Goal: Transaction & Acquisition: Purchase product/service

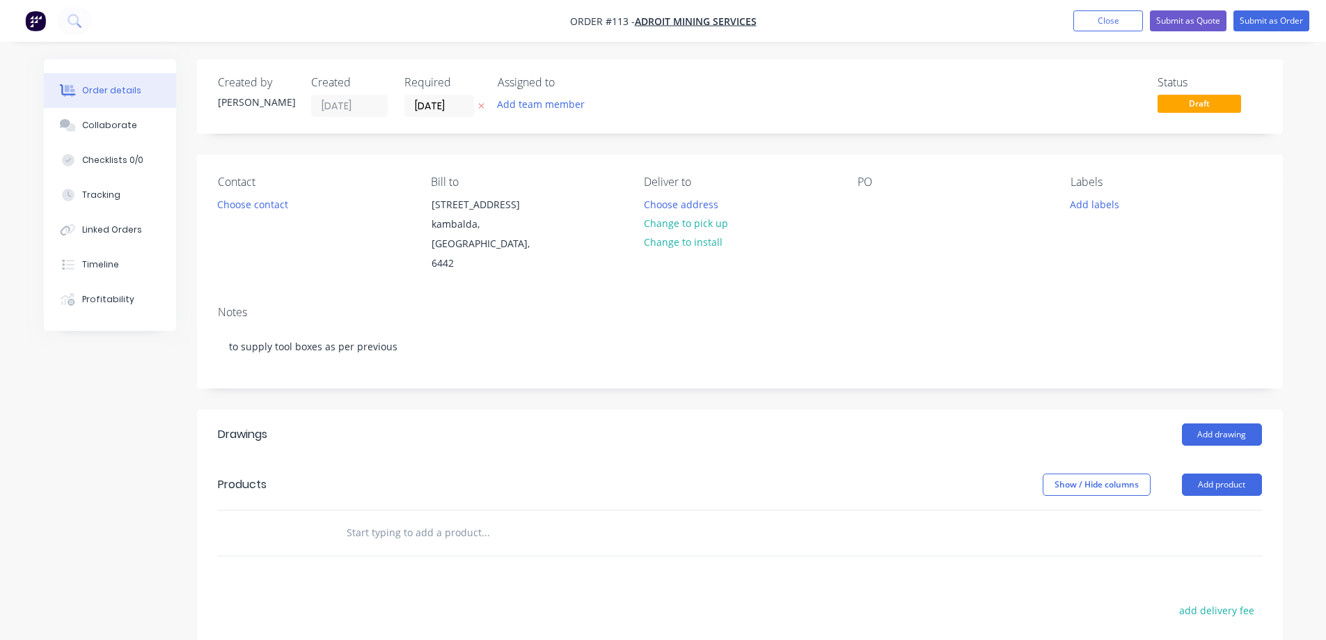
scroll to position [139, 0]
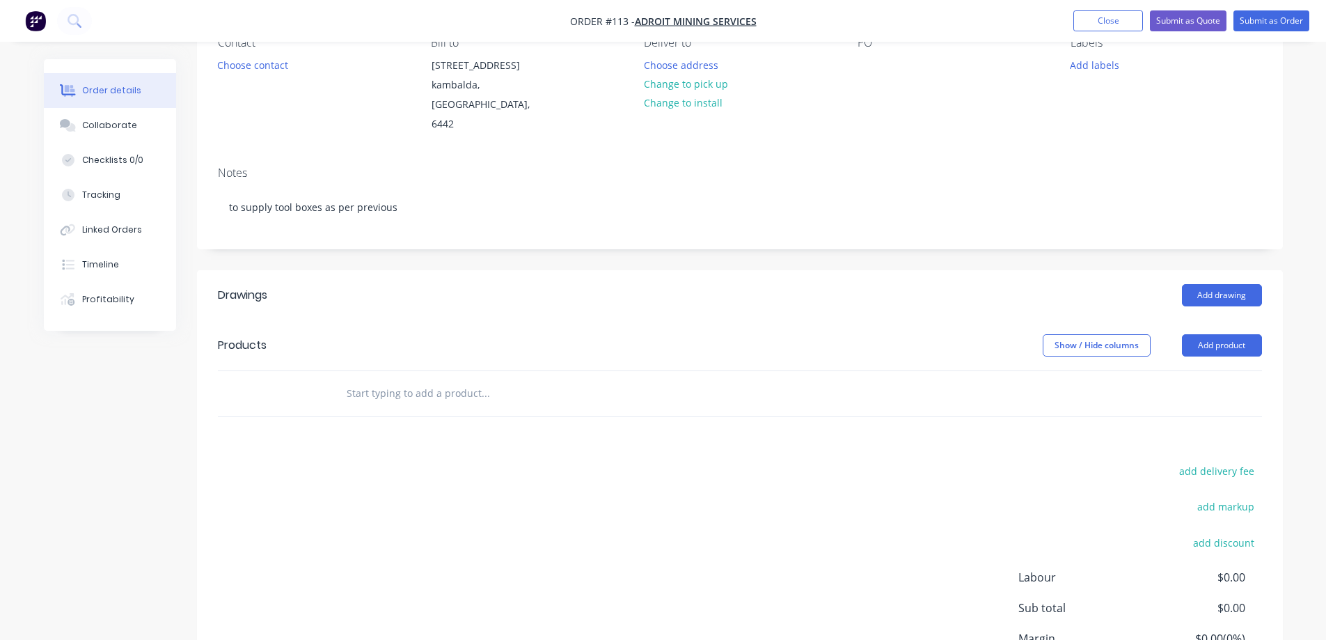
click at [358, 390] on input "text" at bounding box center [485, 393] width 278 height 28
type input "T"
type input "f"
type input "custom boxes as per sketch"
click at [264, 388] on div at bounding box center [288, 393] width 84 height 45
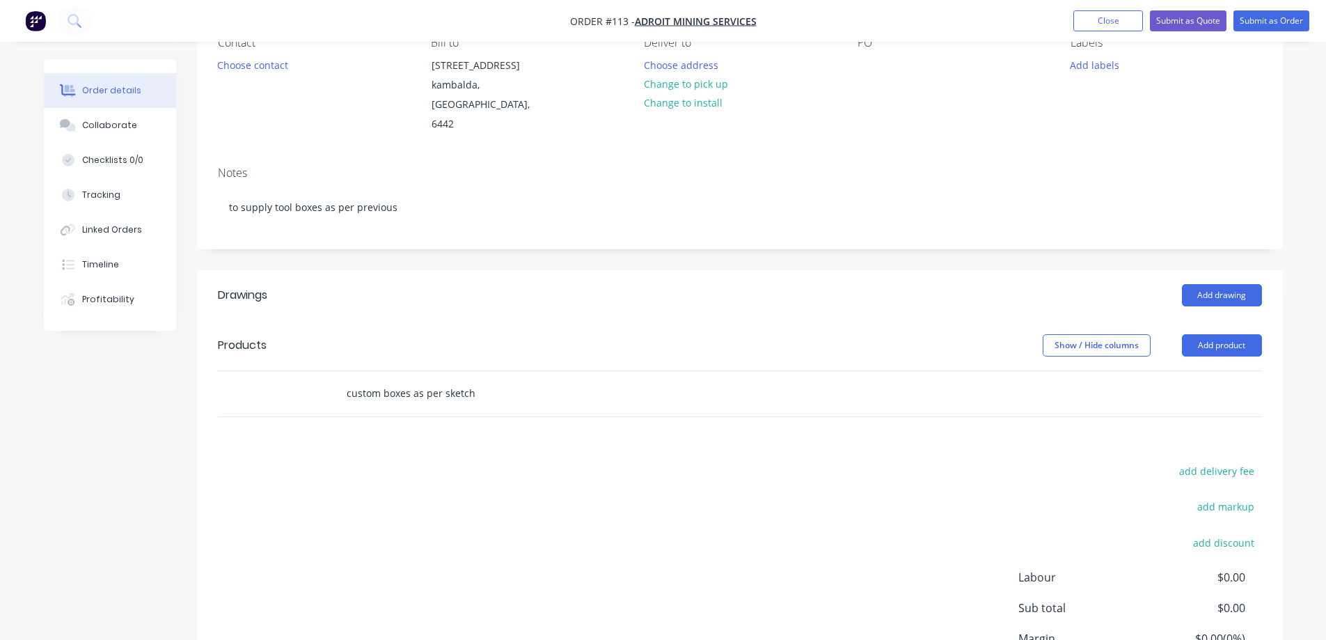
click at [473, 391] on input "custom boxes as per sketch" at bounding box center [485, 393] width 278 height 28
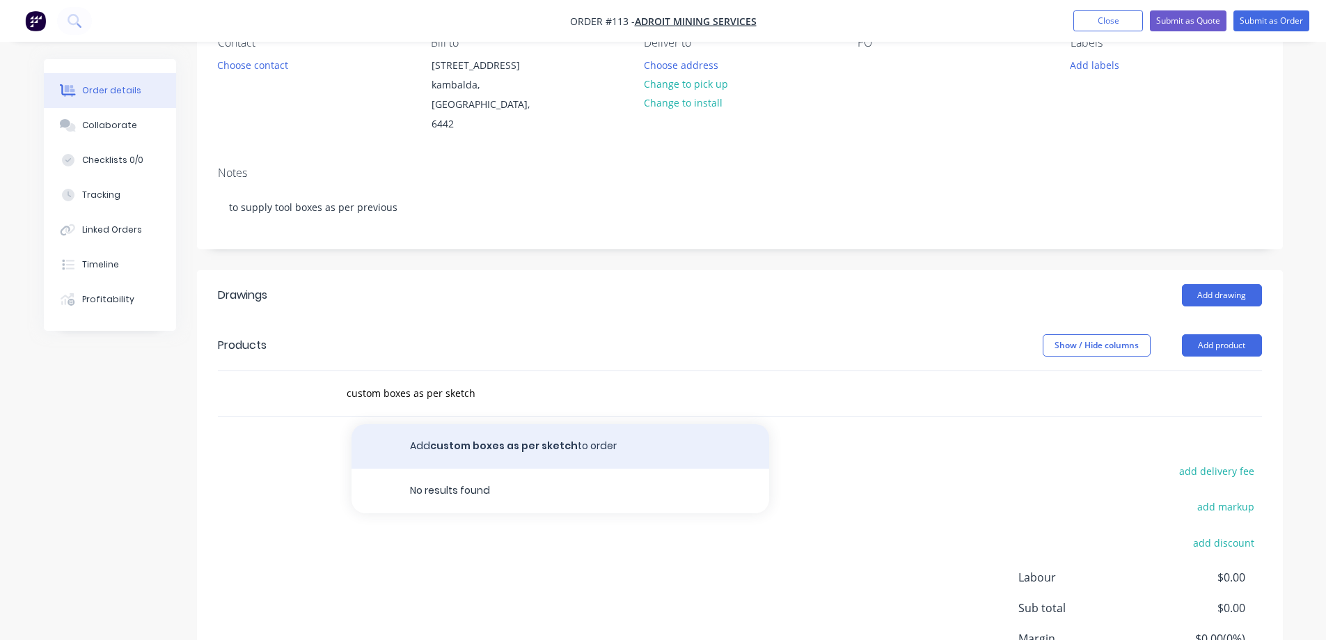
click at [463, 443] on button "Add custom boxes as per sketch to order" at bounding box center [560, 446] width 418 height 45
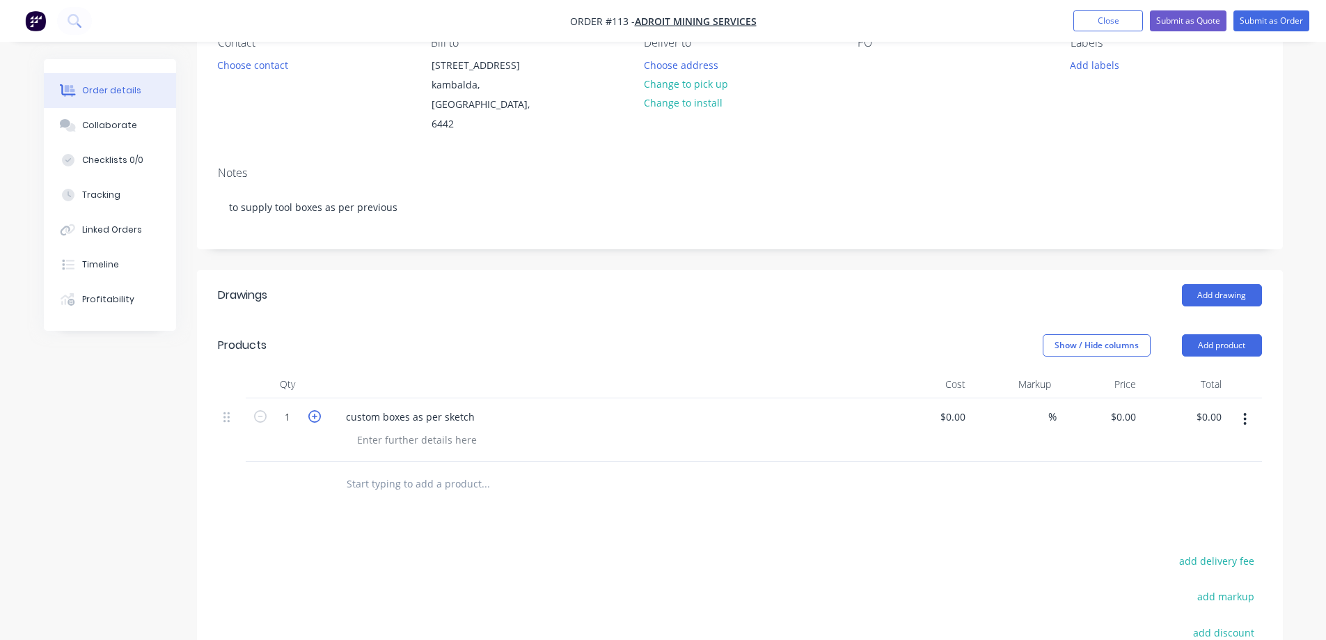
click at [315, 416] on icon "button" at bounding box center [314, 416] width 13 height 13
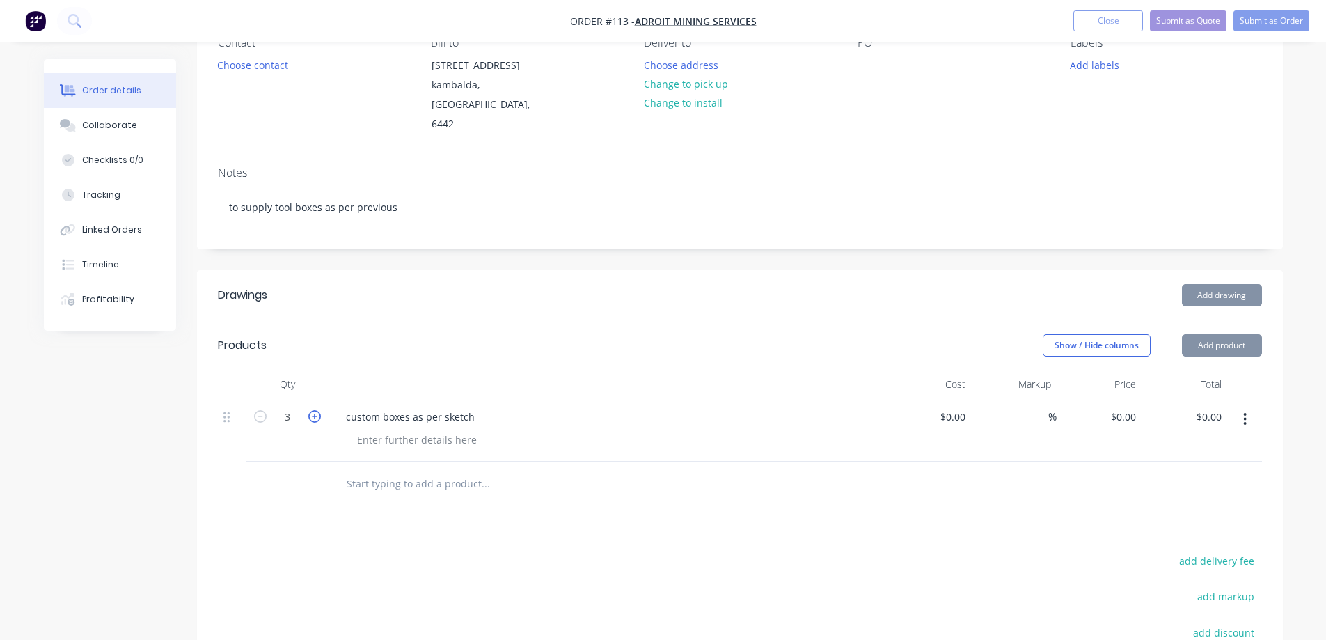
click at [315, 416] on icon "button" at bounding box center [314, 416] width 13 height 13
type input "4"
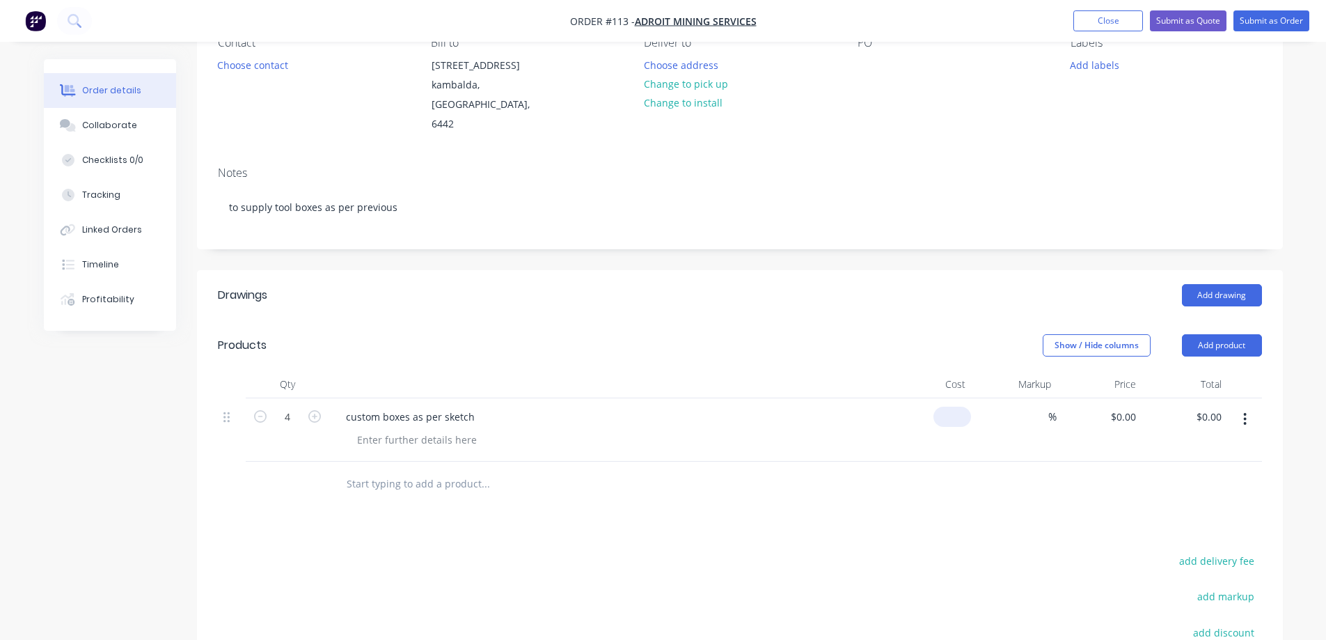
click at [944, 418] on div "$0.00" at bounding box center [929, 429] width 86 height 63
type input "$1,155.00"
type input "$4,620.00"
click at [813, 459] on div "custom boxes as per sketch" at bounding box center [607, 429] width 557 height 63
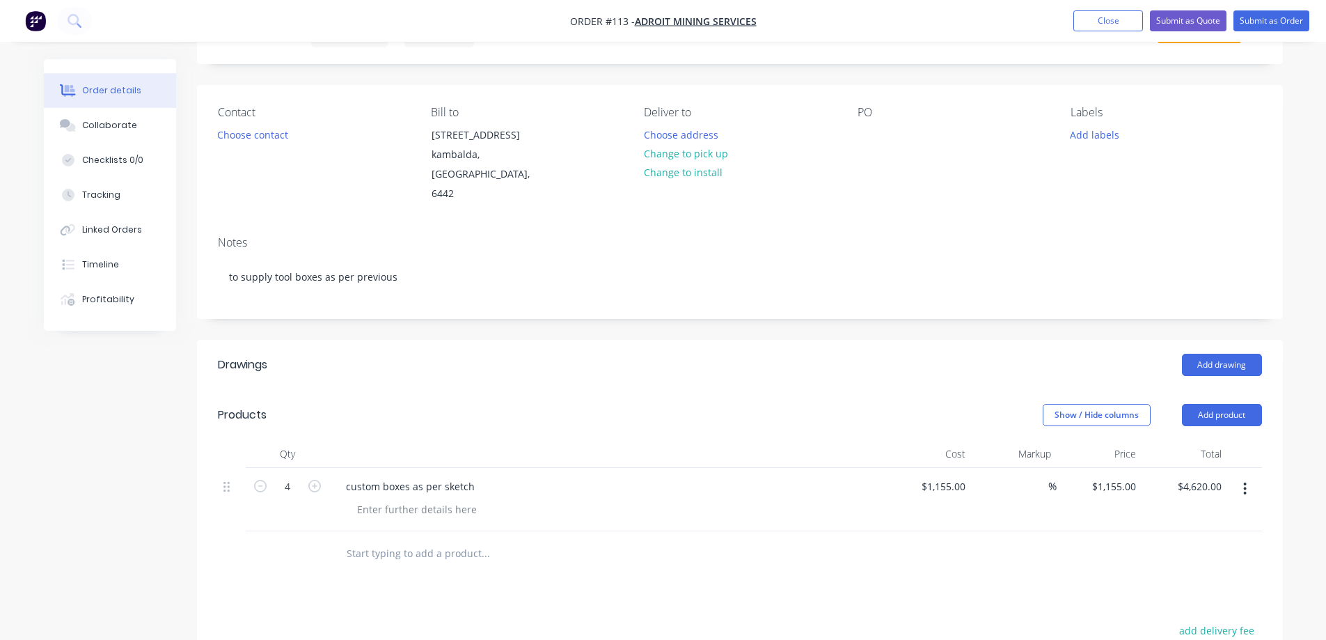
scroll to position [0, 0]
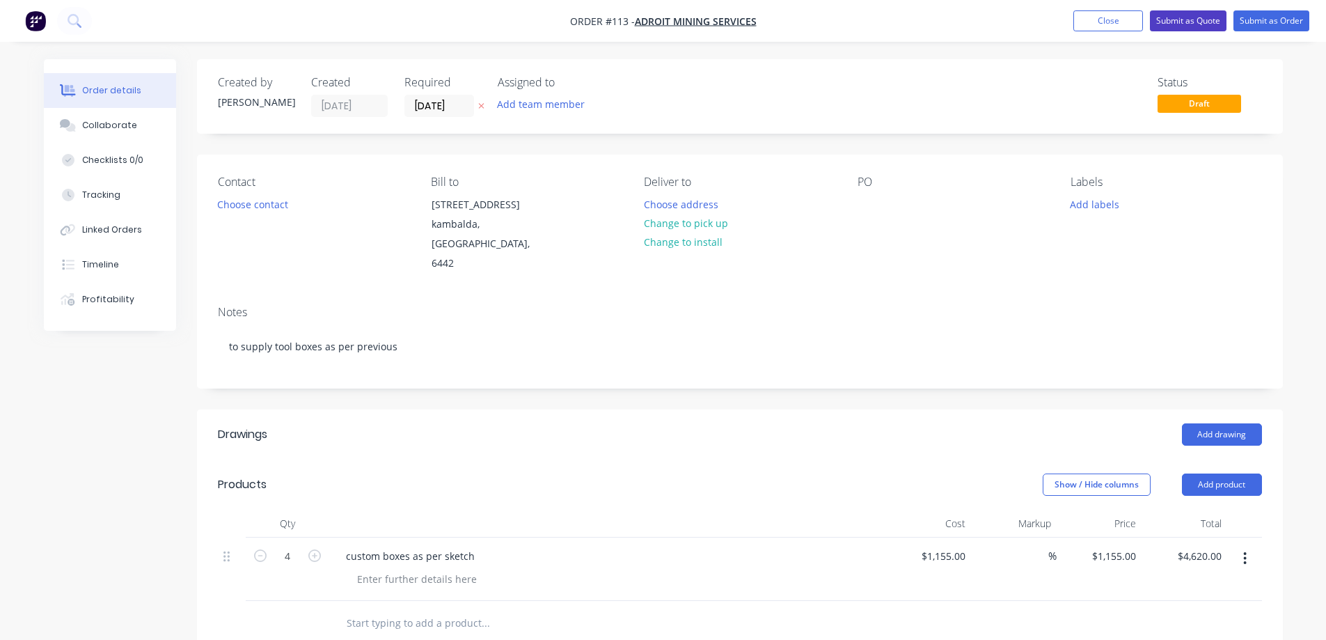
click at [1184, 19] on button "Submit as Quote" at bounding box center [1188, 20] width 77 height 21
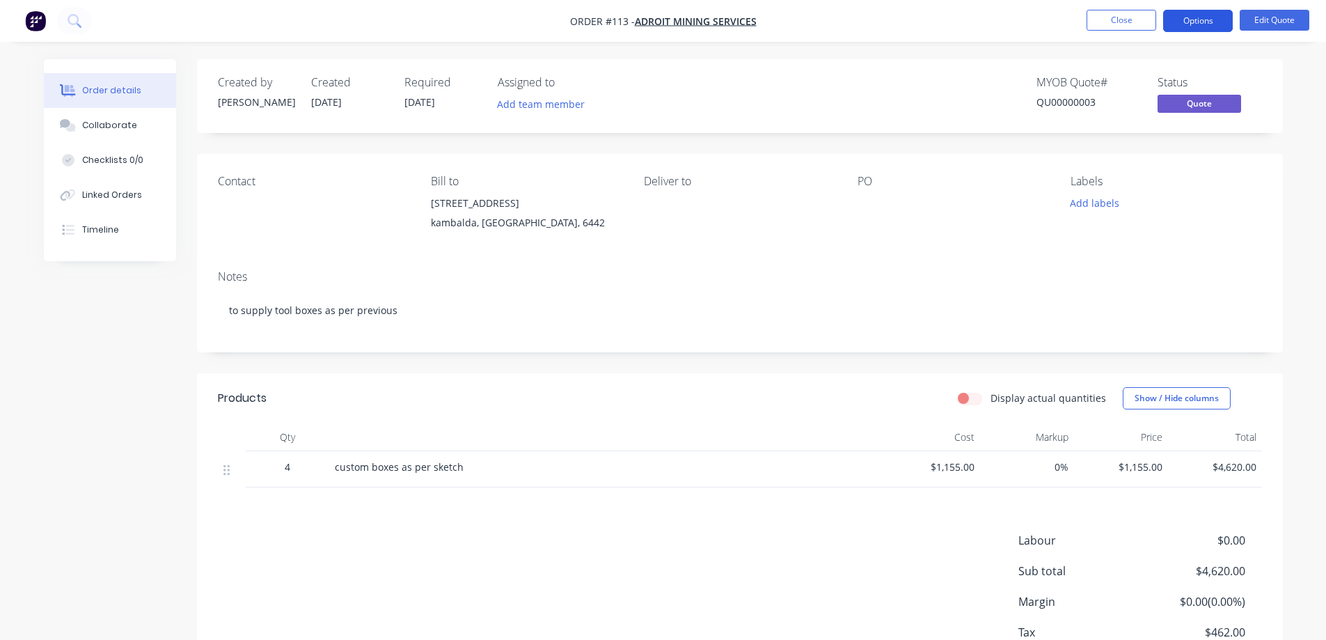
click at [1190, 23] on button "Options" at bounding box center [1198, 21] width 70 height 22
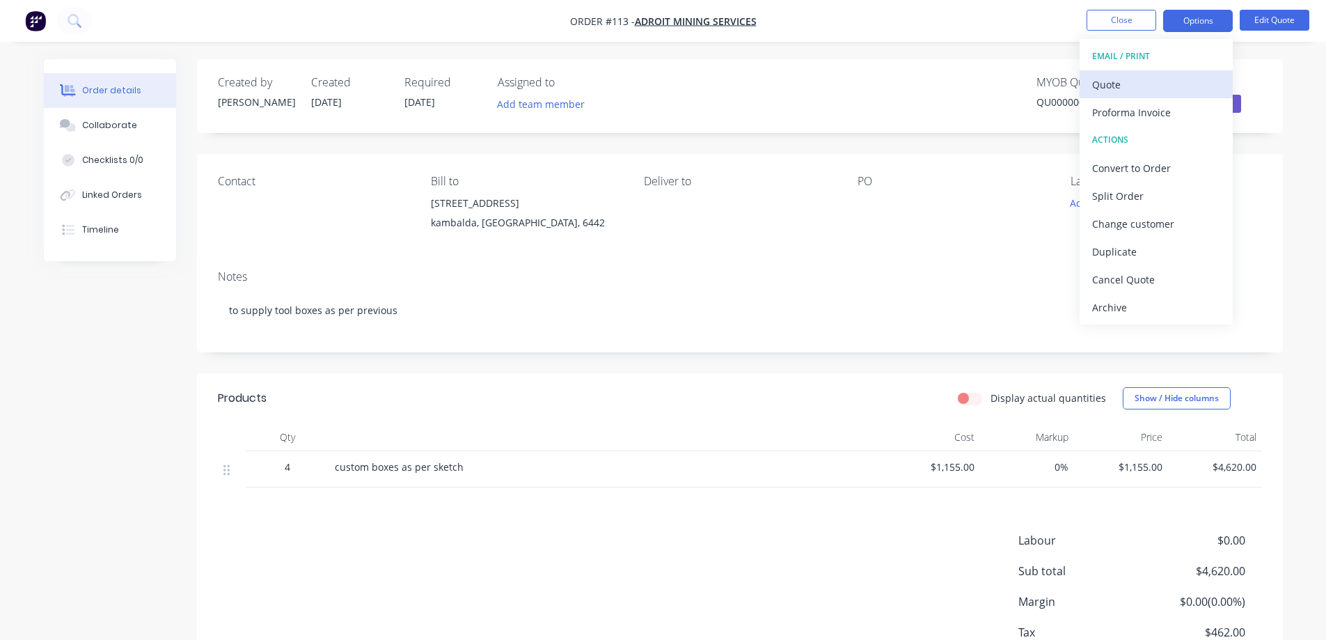
click at [1139, 88] on div "Quote" at bounding box center [1156, 84] width 128 height 20
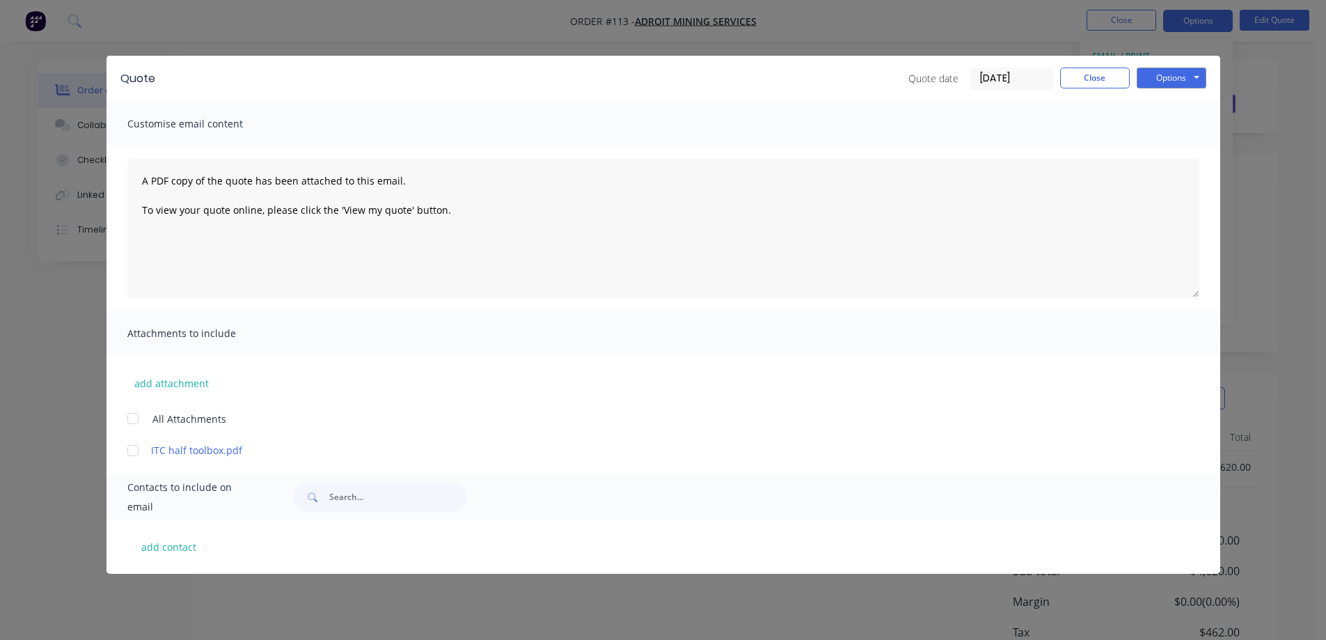
click at [135, 450] on div at bounding box center [133, 450] width 28 height 28
click at [1164, 76] on button "Options" at bounding box center [1171, 78] width 70 height 21
click at [1169, 108] on button "Preview" at bounding box center [1180, 102] width 89 height 23
click at [1100, 81] on button "Close" at bounding box center [1095, 78] width 70 height 21
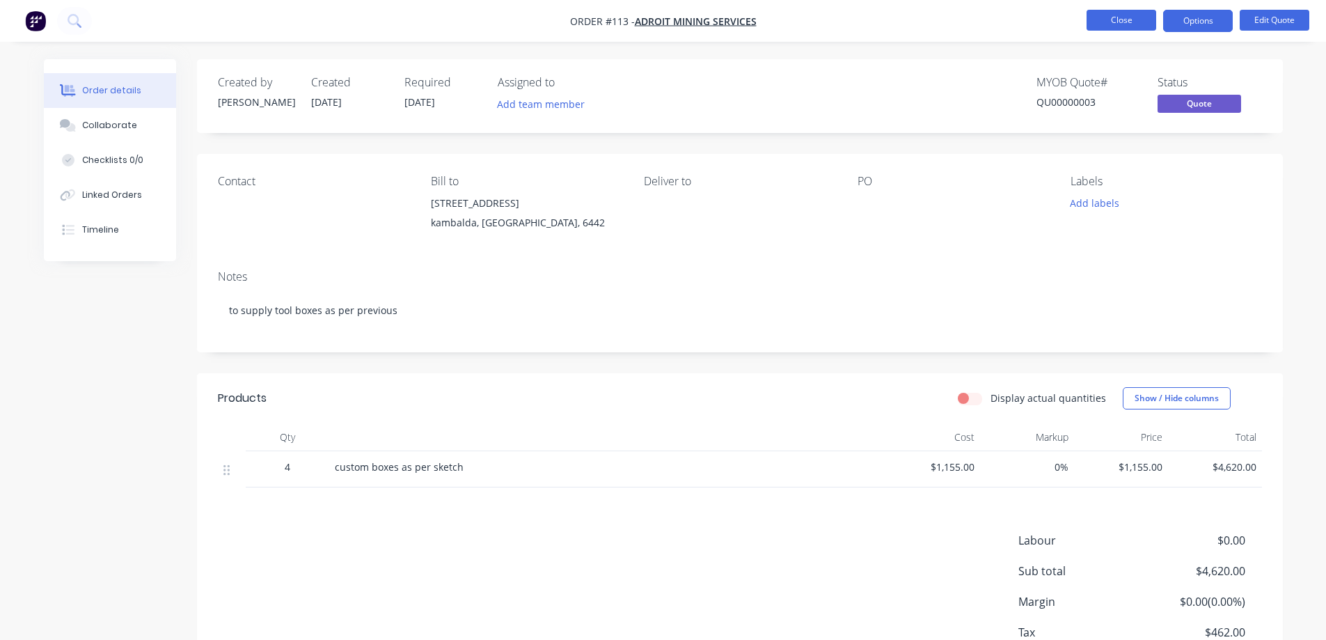
click at [1134, 17] on button "Close" at bounding box center [1121, 20] width 70 height 21
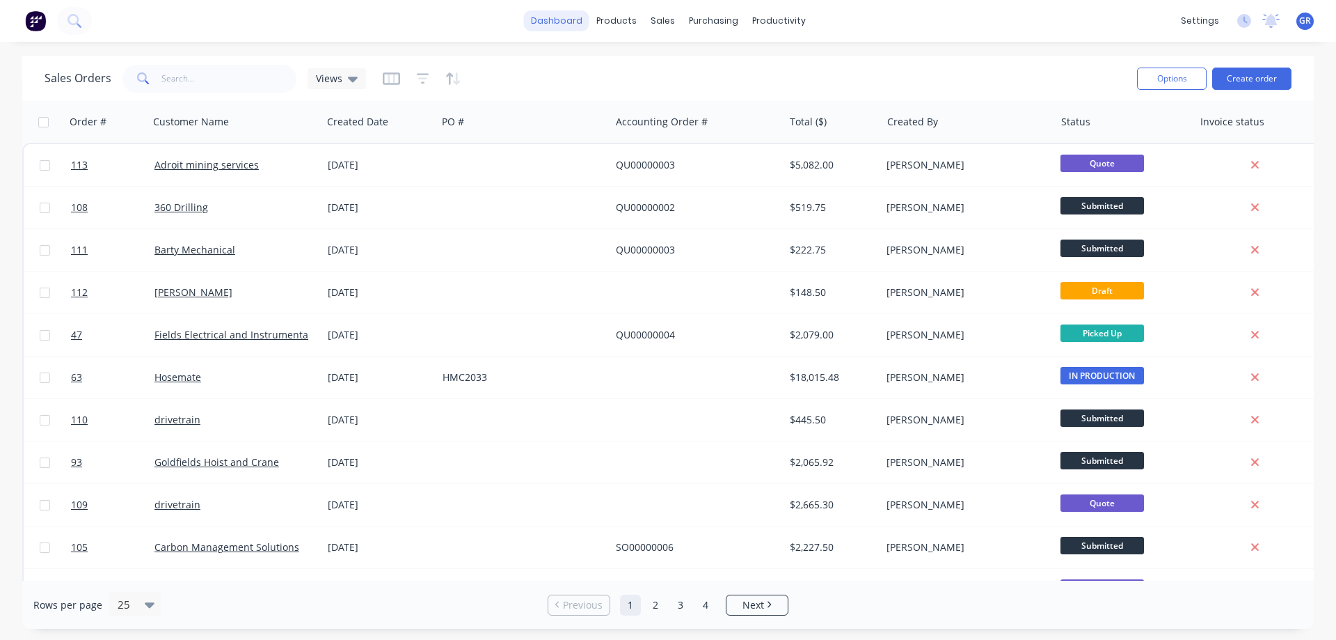
click at [554, 24] on link "dashboard" at bounding box center [556, 20] width 65 height 21
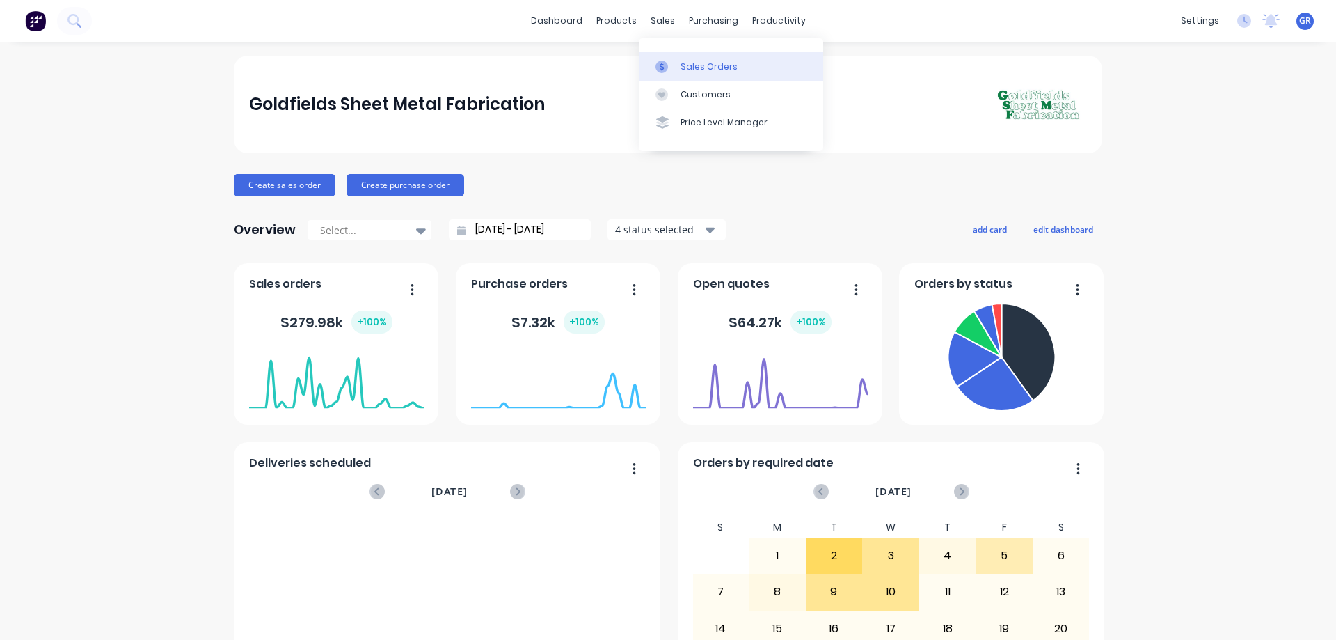
click at [685, 63] on div "Sales Orders" at bounding box center [709, 67] width 57 height 13
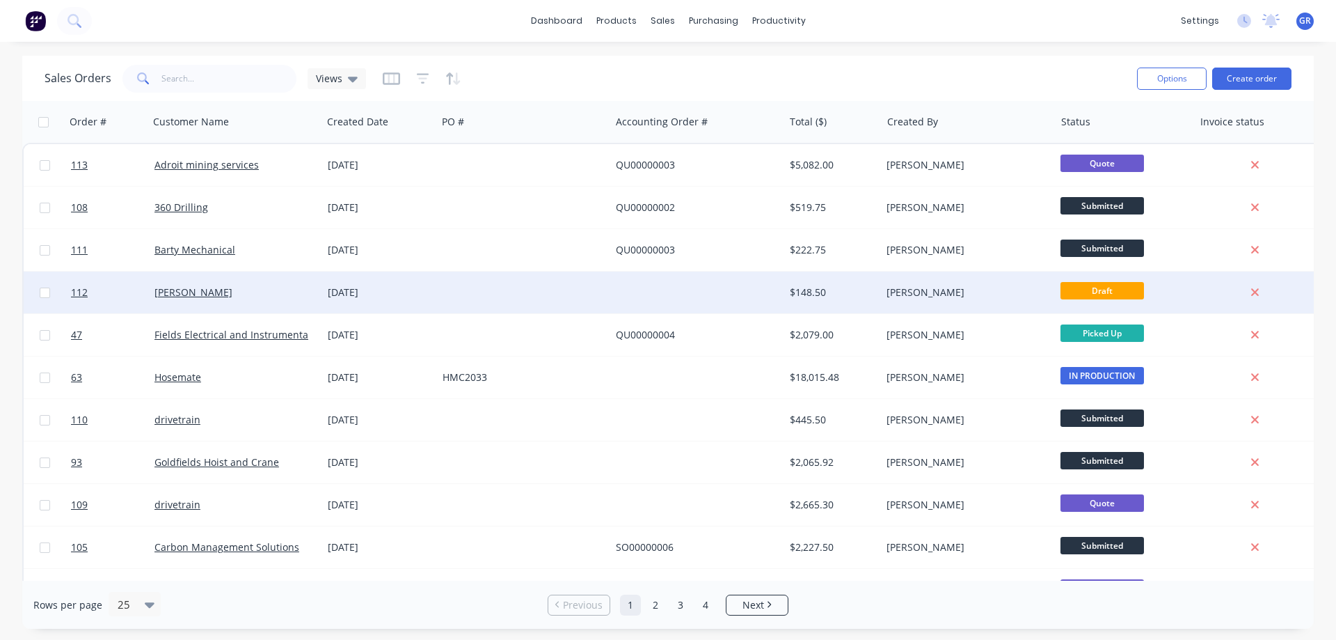
click at [517, 285] on div at bounding box center [523, 292] width 173 height 42
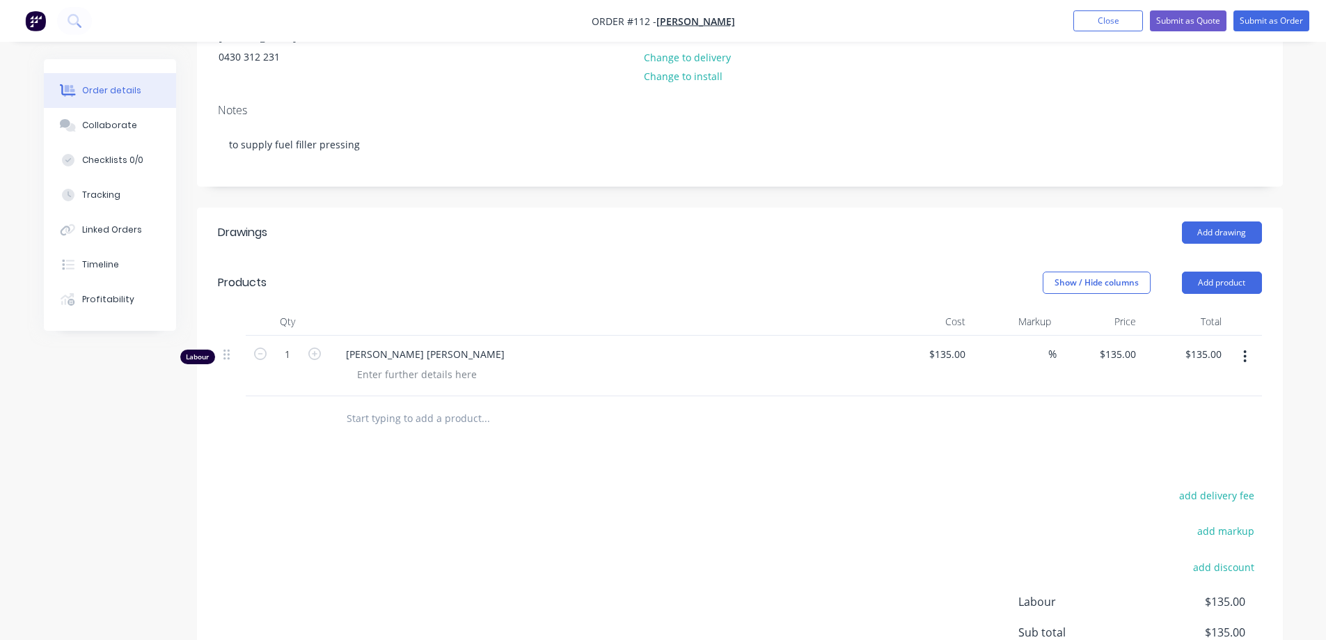
scroll to position [209, 0]
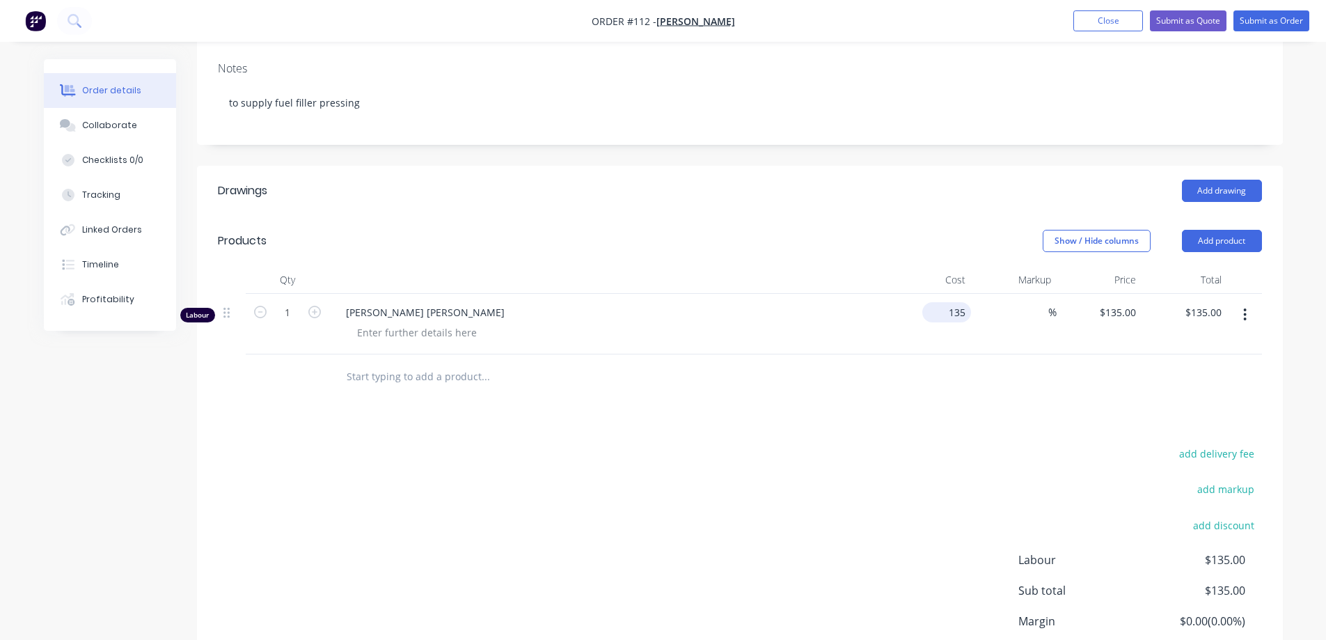
click at [956, 312] on input "135" at bounding box center [949, 312] width 43 height 20
type input "$67.50"
click at [928, 360] on div at bounding box center [740, 376] width 1044 height 45
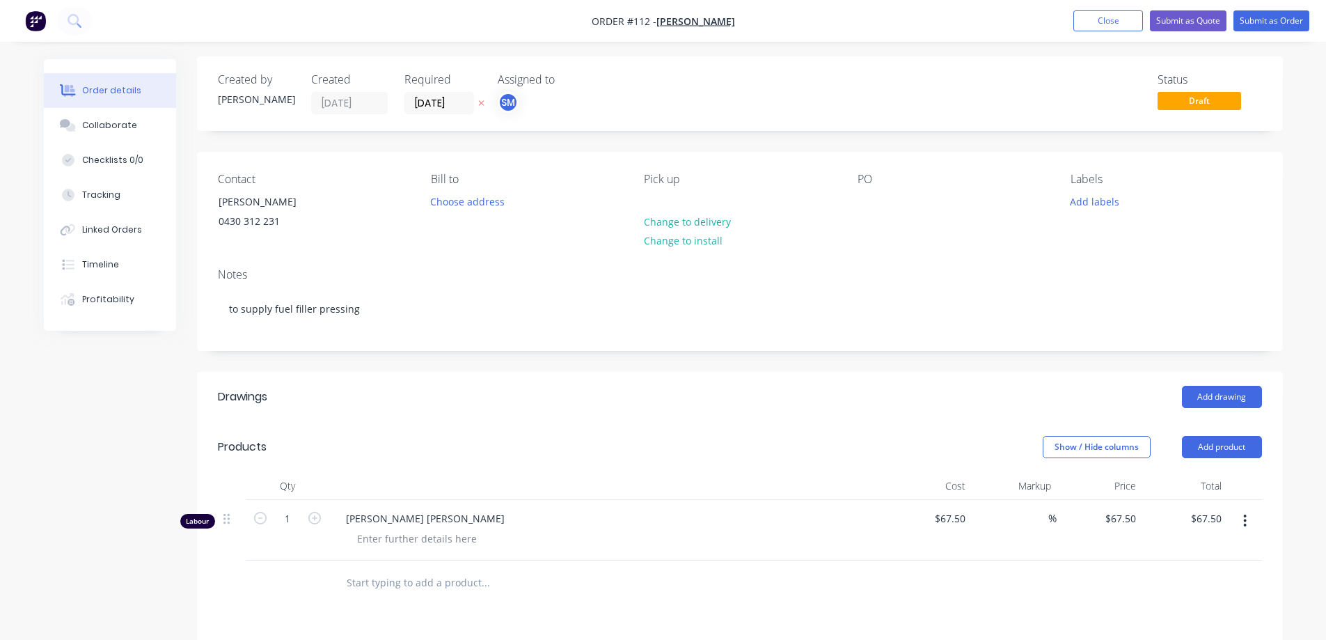
scroll to position [0, 0]
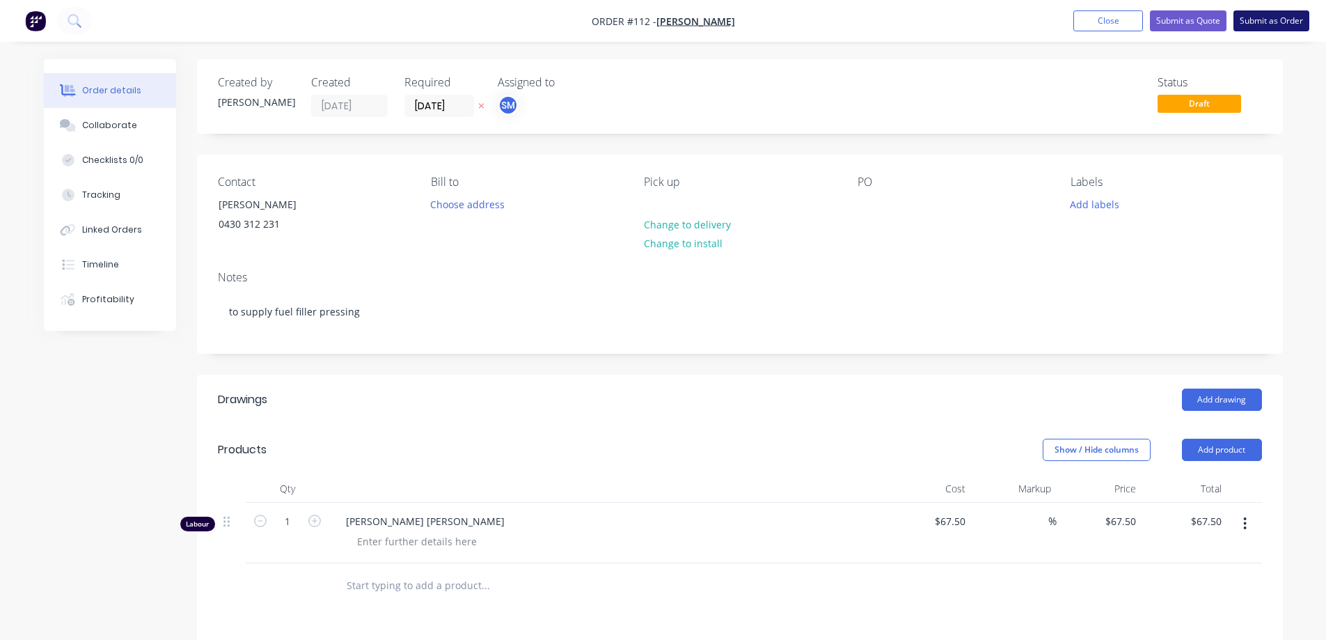
click at [1281, 22] on button "Submit as Order" at bounding box center [1271, 20] width 76 height 21
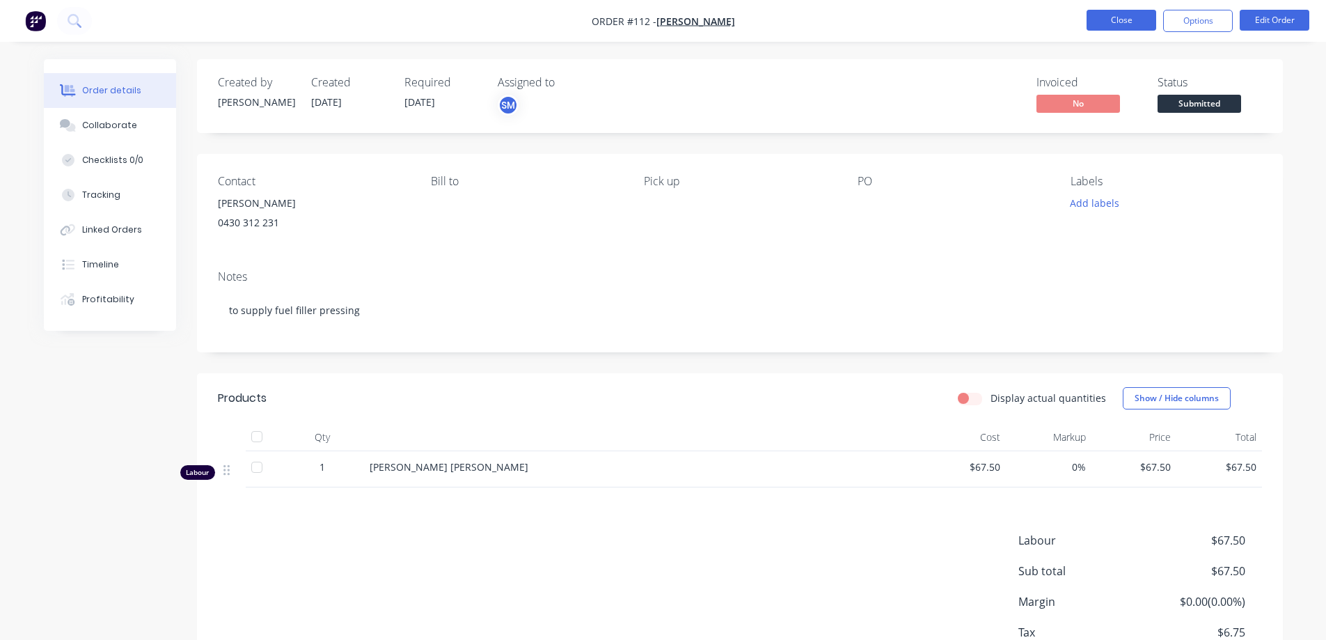
click at [1132, 24] on button "Close" at bounding box center [1121, 20] width 70 height 21
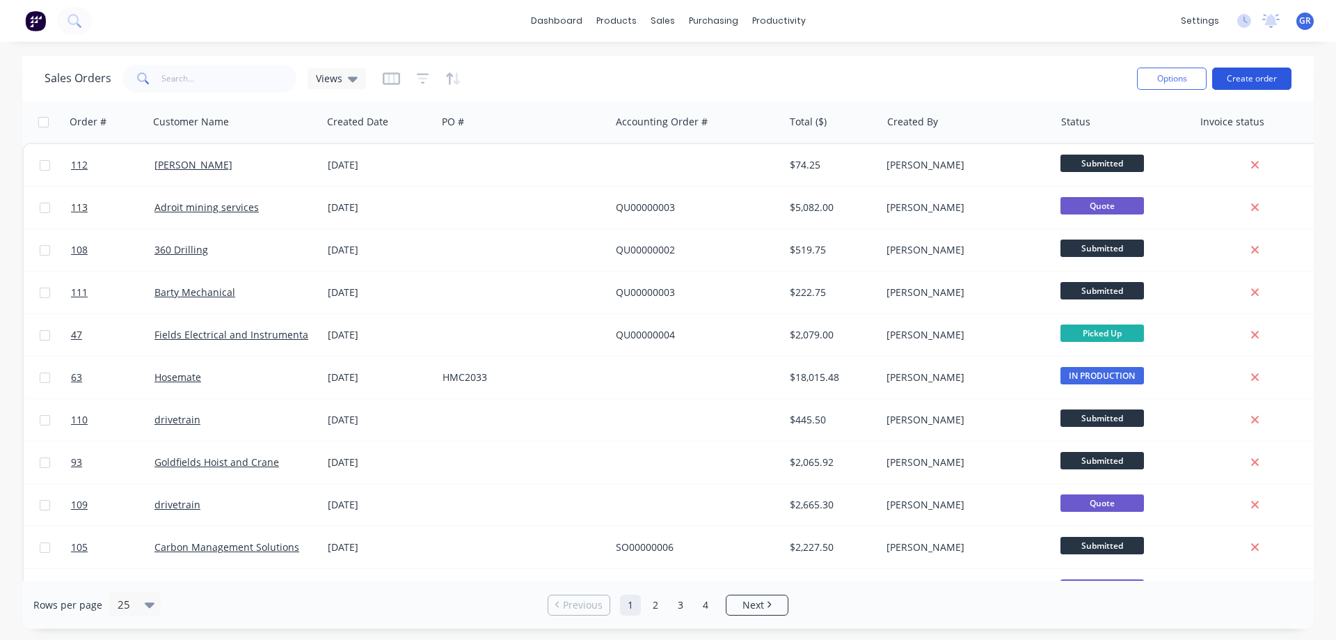
click at [1267, 81] on button "Create order" at bounding box center [1251, 79] width 79 height 22
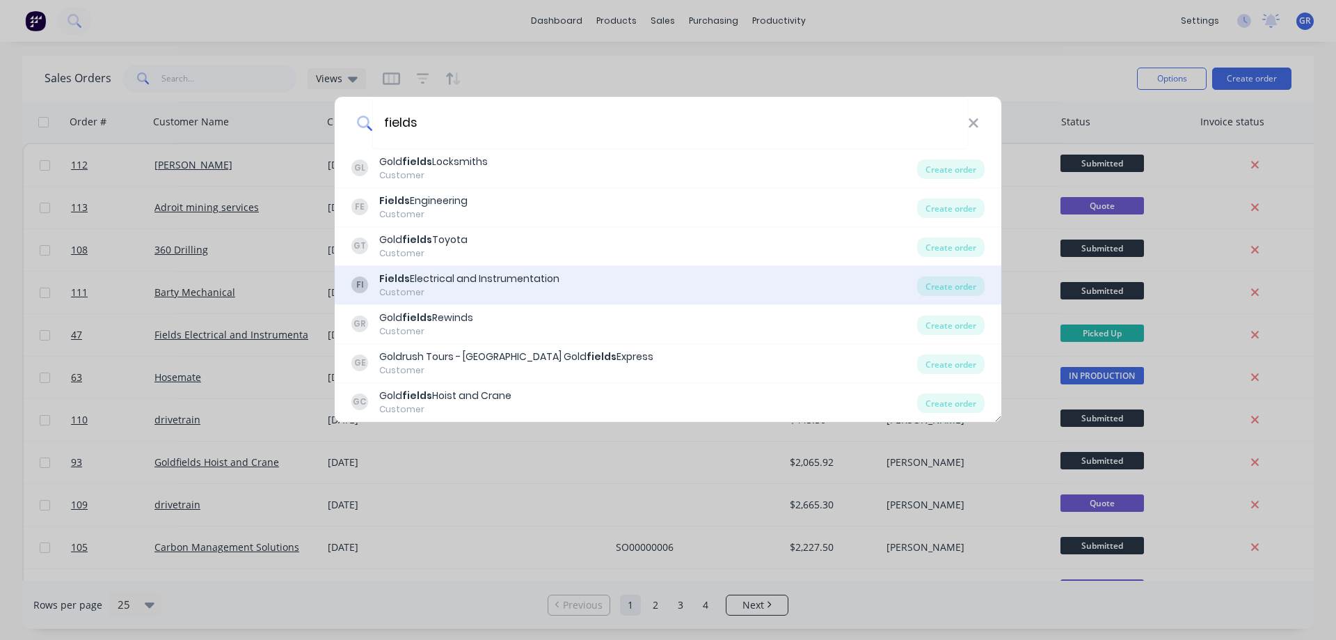
type input "fields"
click at [478, 282] on div "Fields Electrical and Instrumentation" at bounding box center [469, 278] width 180 height 15
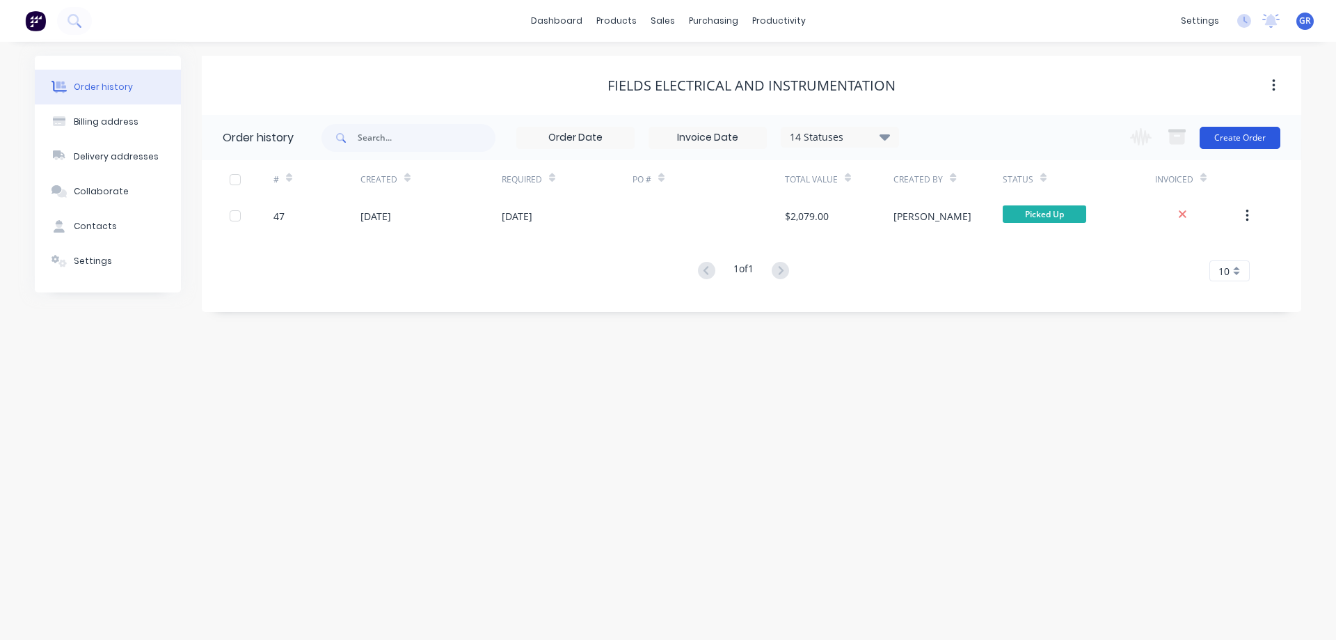
click at [1233, 139] on button "Create Order" at bounding box center [1240, 138] width 81 height 22
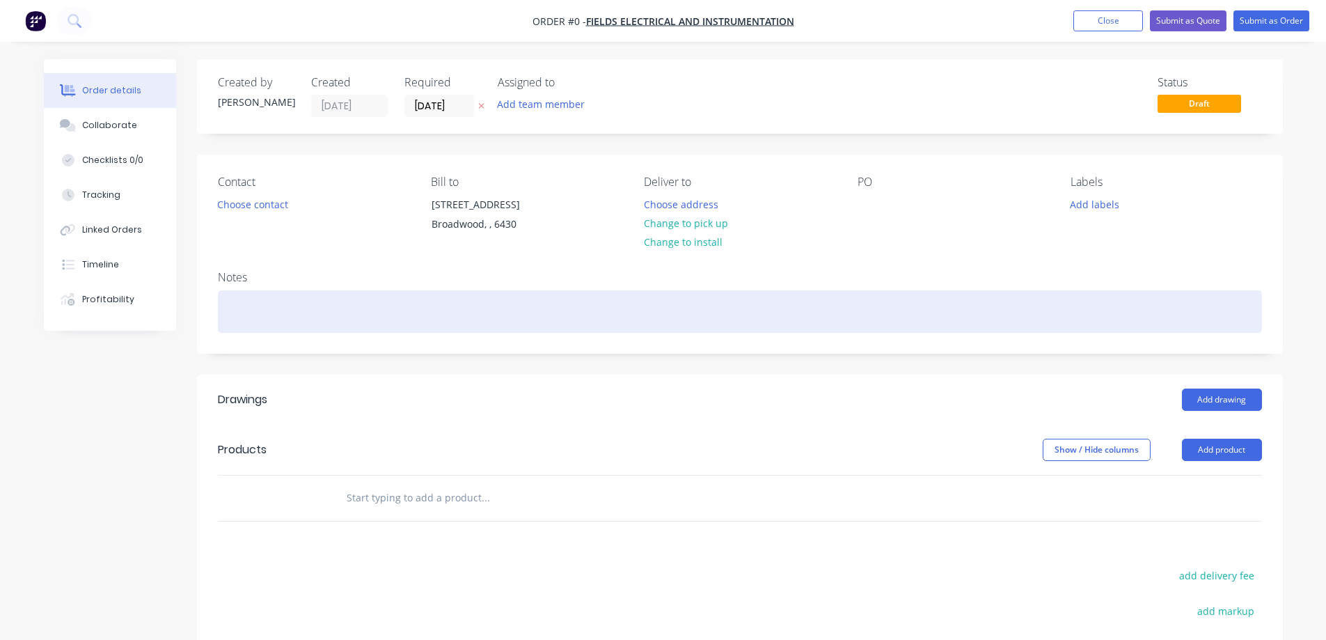
click at [277, 307] on div at bounding box center [740, 311] width 1044 height 42
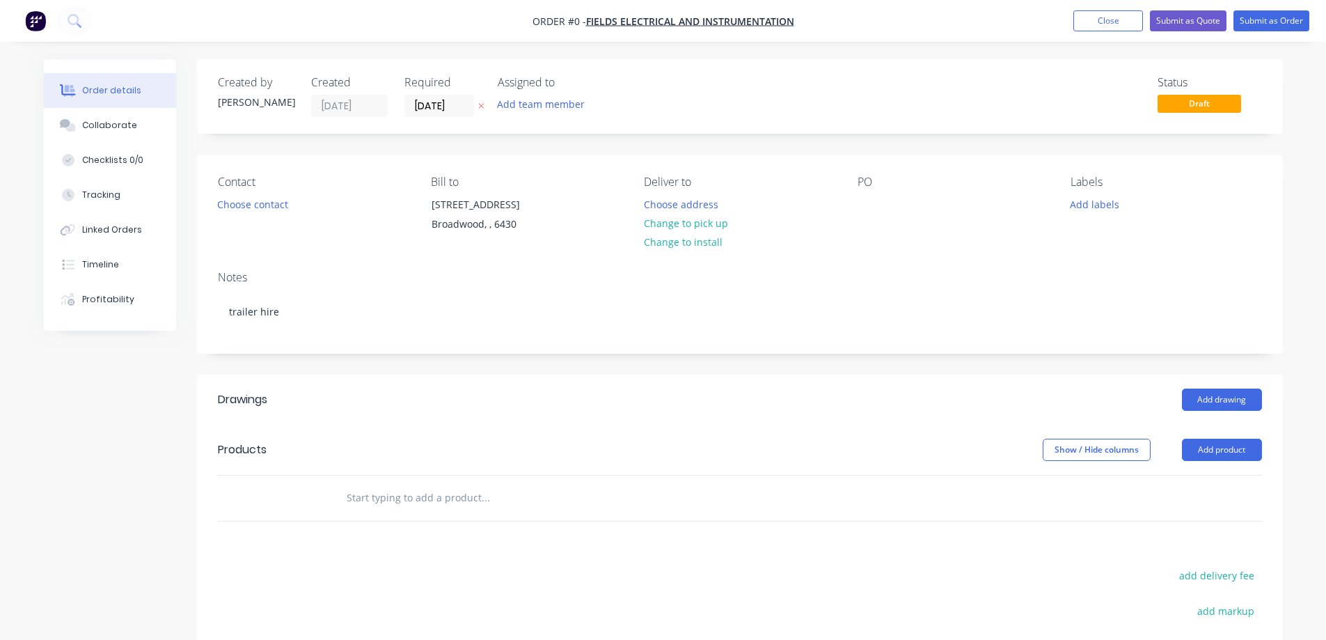
click at [383, 488] on div "Order details Collaborate Checklists 0/0 Tracking Linked Orders Timeline Profit…" at bounding box center [663, 467] width 1267 height 817
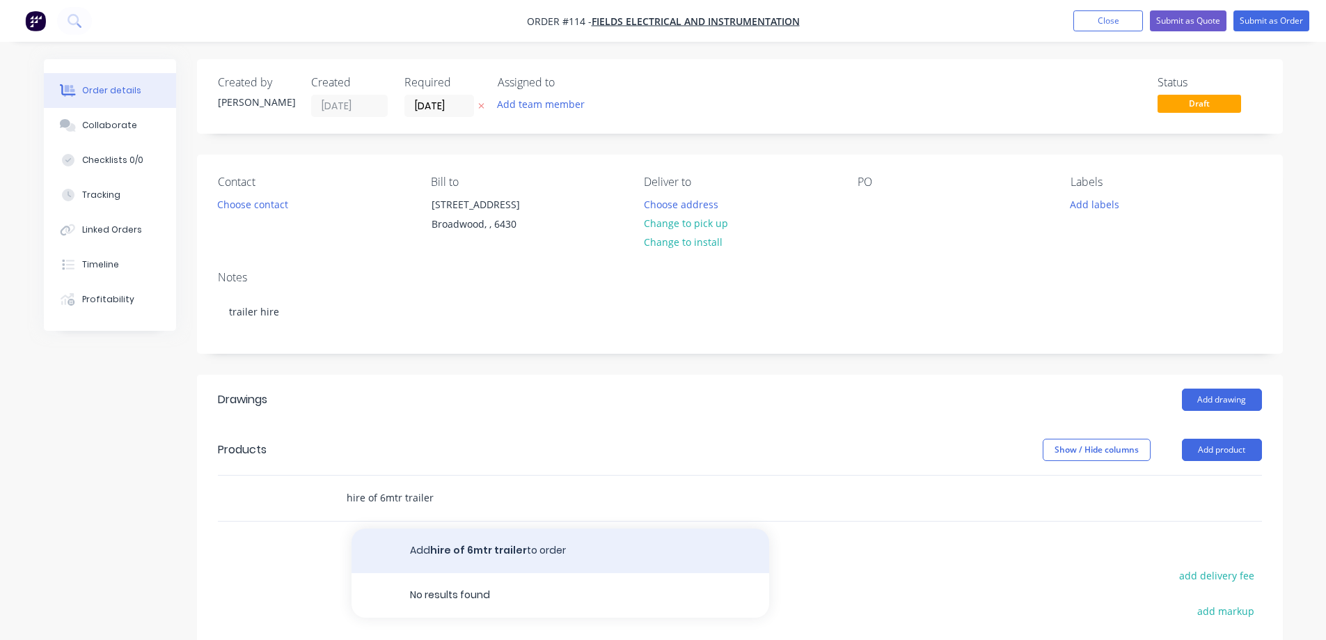
type input "hire of 6mtr trailer"
click at [422, 554] on button "Add hire of 6mtr trailer to order" at bounding box center [560, 550] width 418 height 45
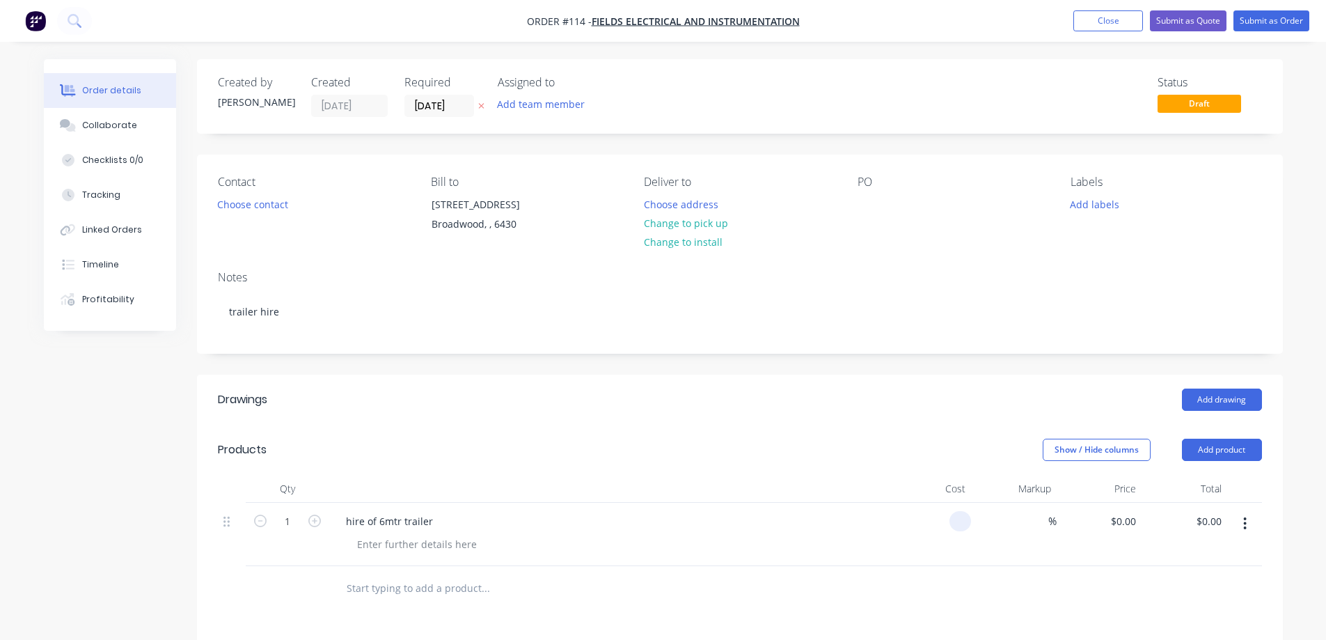
click at [945, 520] on div at bounding box center [929, 533] width 86 height 63
type input "$225.00"
click at [937, 534] on div "$225.00 $225.00" at bounding box center [929, 533] width 86 height 63
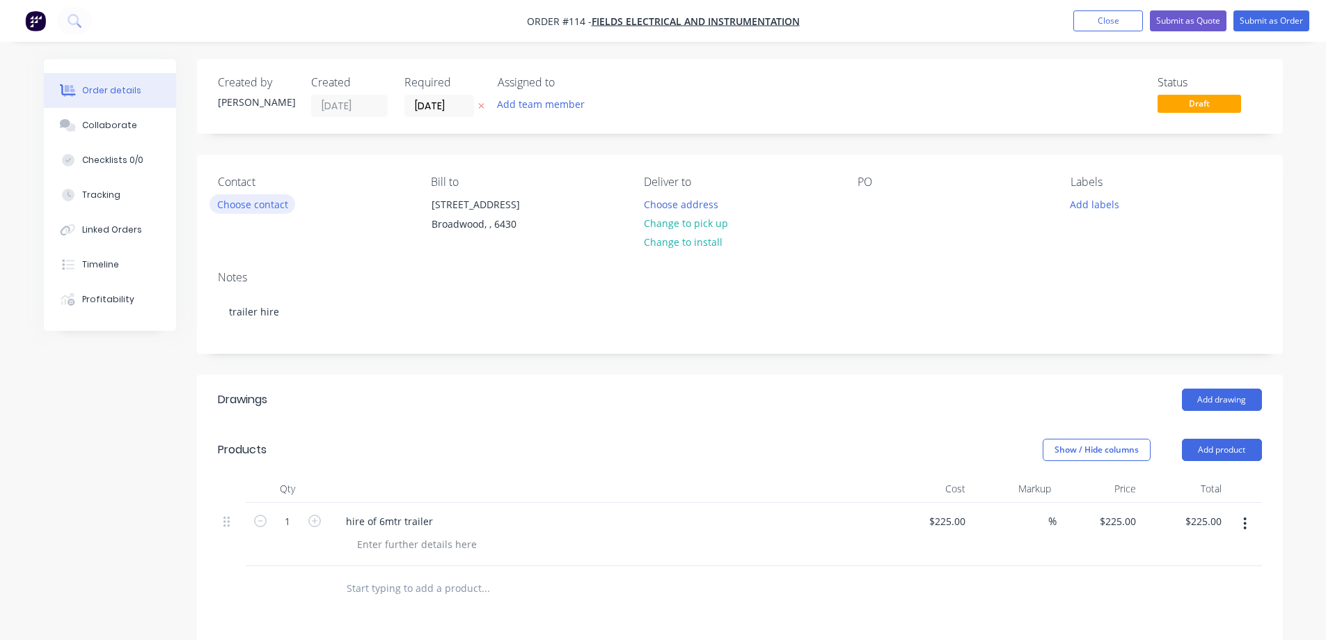
click at [235, 204] on button "Choose contact" at bounding box center [252, 203] width 86 height 19
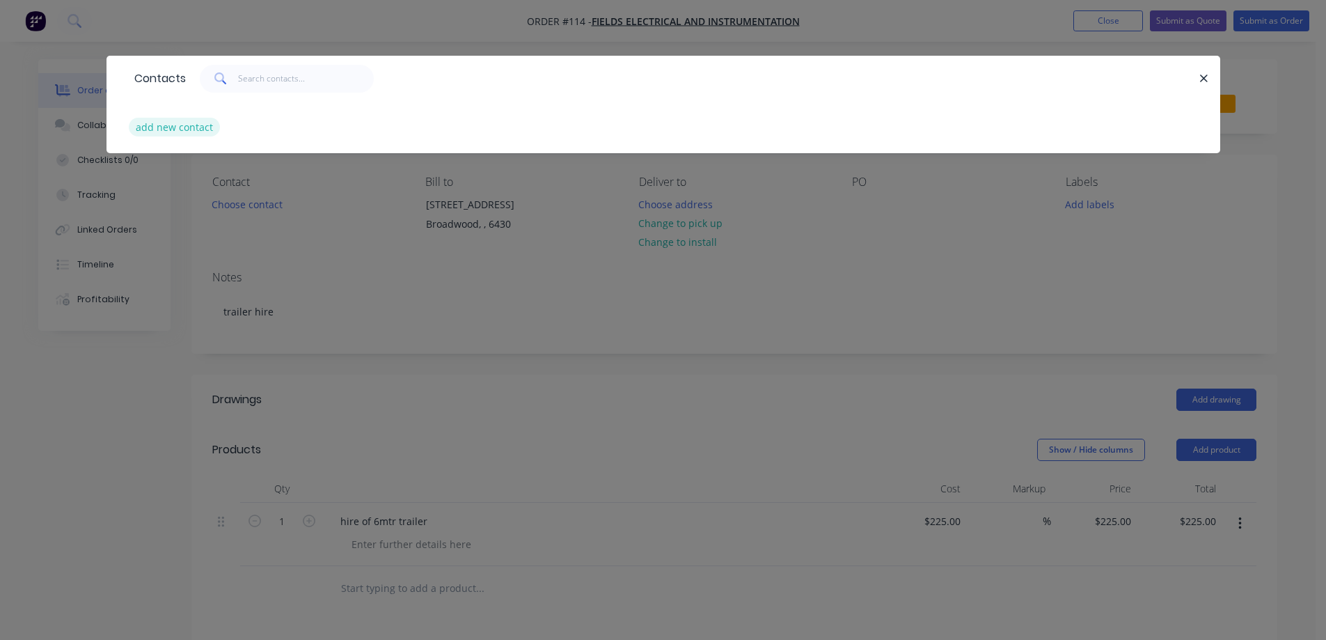
click at [171, 128] on button "add new contact" at bounding box center [175, 127] width 92 height 19
select select "AU"
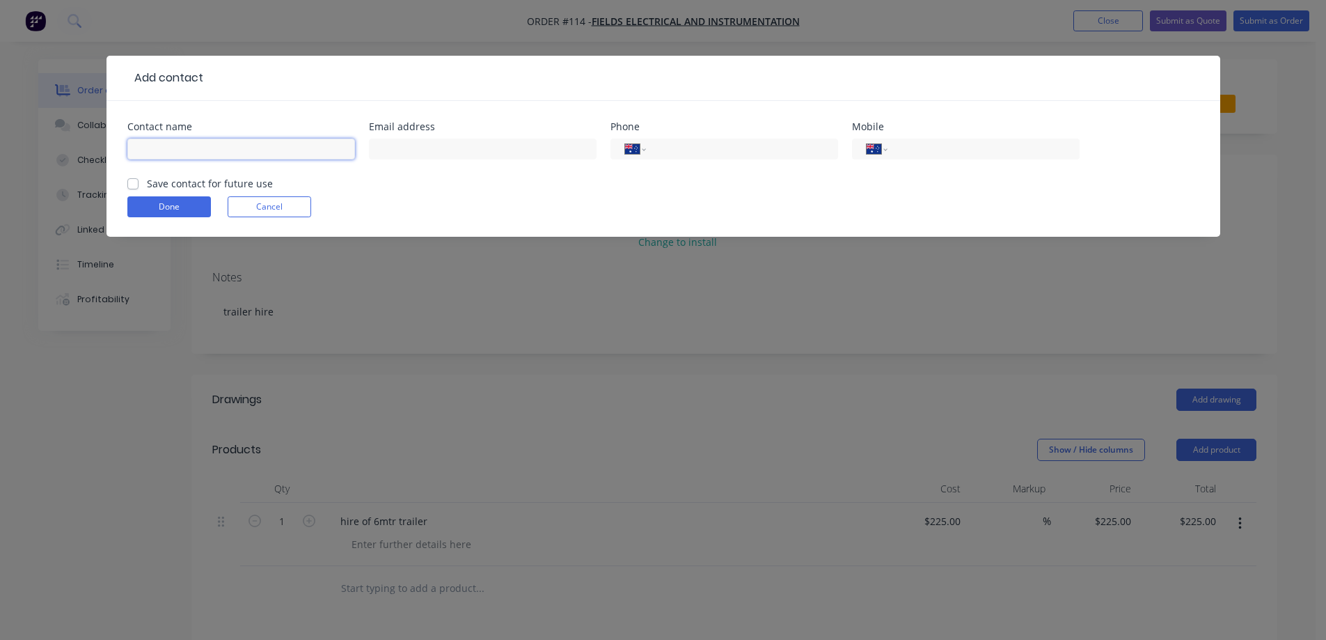
click at [164, 154] on input "text" at bounding box center [241, 148] width 228 height 21
type input "[PERSON_NAME]"
click at [914, 150] on input "tel" at bounding box center [980, 149] width 167 height 16
type input "0417 182 032"
click at [190, 180] on label "Save contact for future use" at bounding box center [210, 183] width 126 height 15
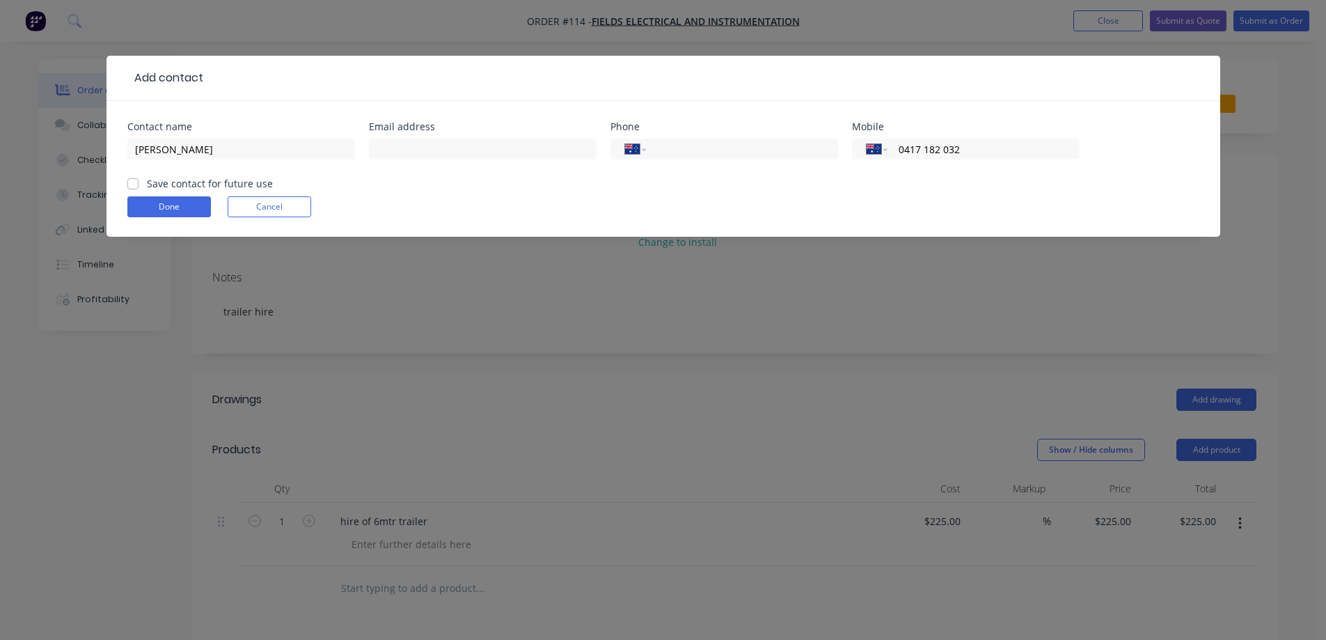
click at [138, 180] on input "Save contact for future use" at bounding box center [132, 182] width 11 height 13
checkbox input "true"
click at [164, 196] on form "Contact name [PERSON_NAME] Email address Phone International [GEOGRAPHIC_DATA] …" at bounding box center [663, 179] width 1072 height 115
click at [162, 204] on button "Done" at bounding box center [169, 206] width 84 height 21
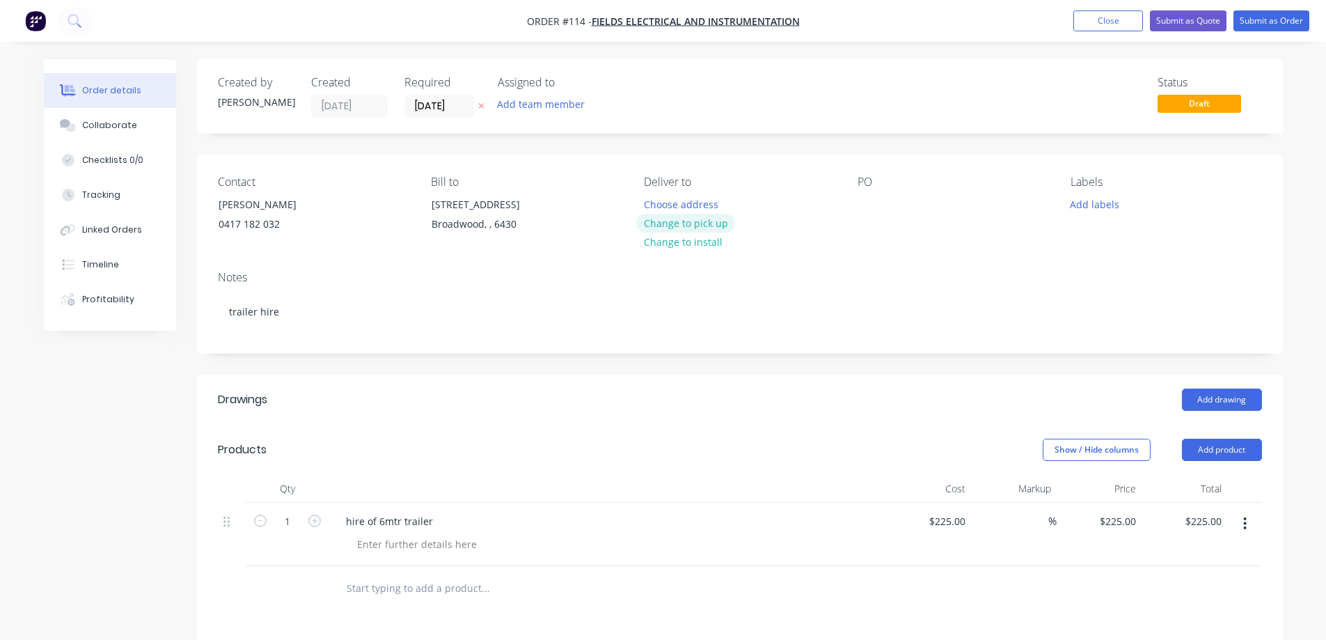
click at [690, 225] on button "Change to pick up" at bounding box center [685, 223] width 99 height 19
click at [1258, 22] on button "Submit as Order" at bounding box center [1271, 20] width 76 height 21
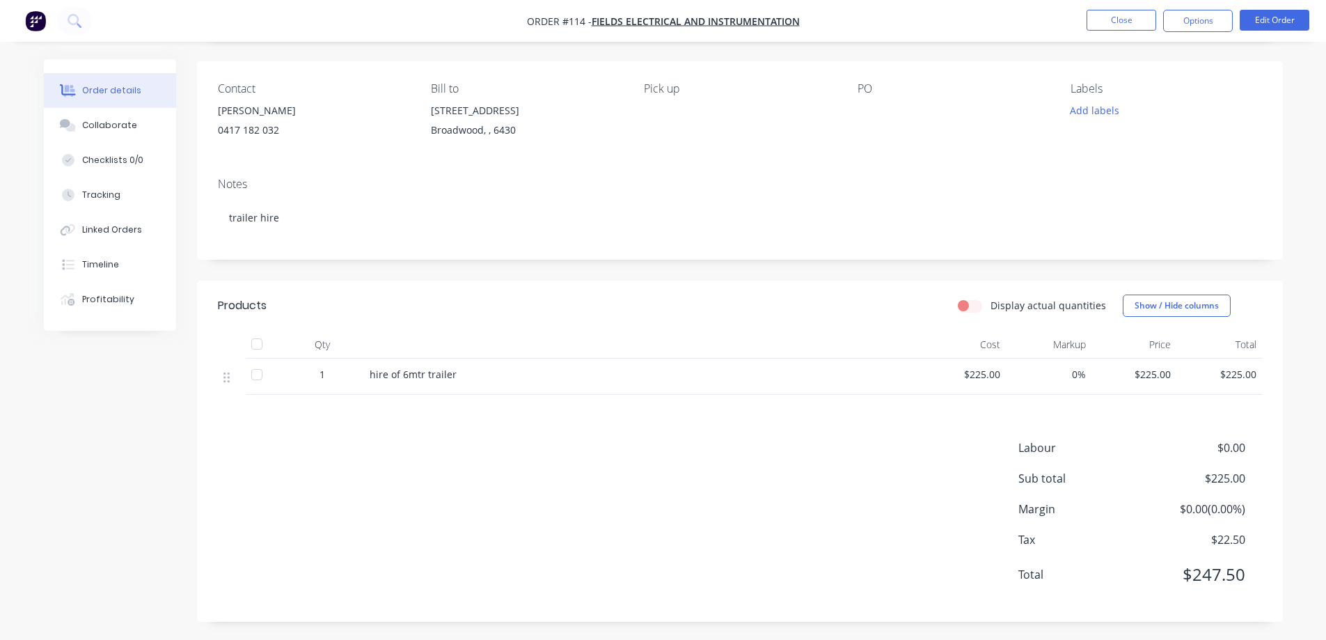
scroll to position [95, 0]
click at [1124, 13] on button "Close" at bounding box center [1121, 20] width 70 height 21
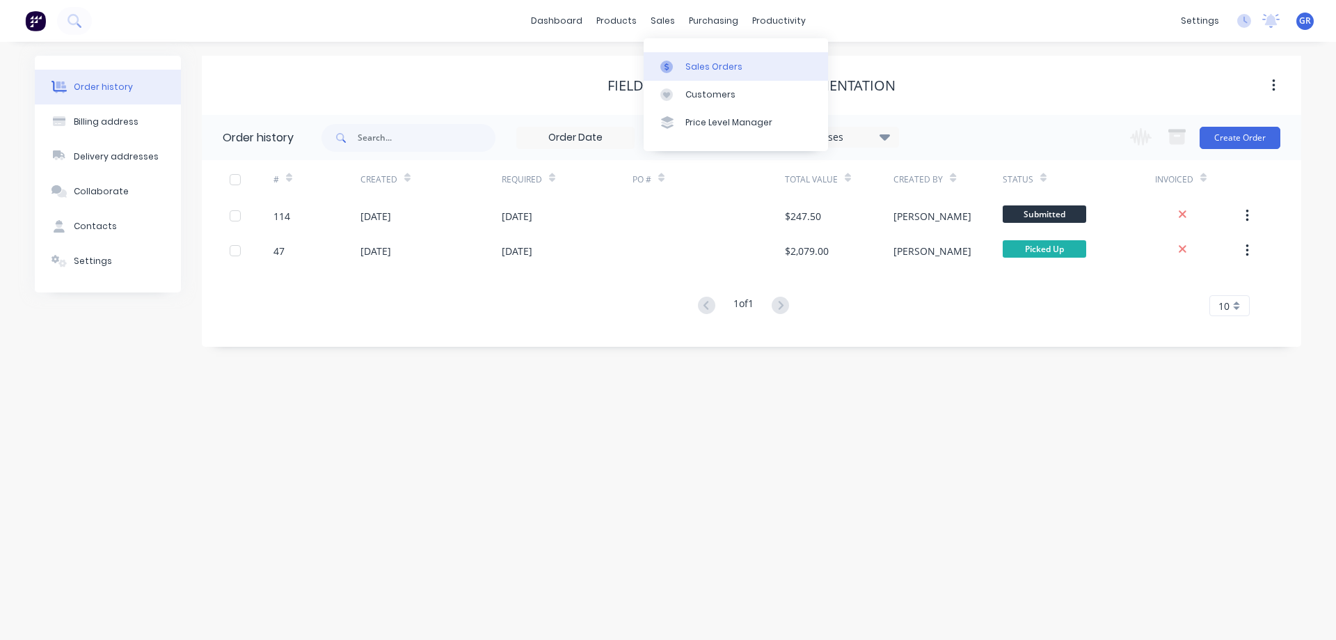
click at [690, 64] on div "Sales Orders" at bounding box center [714, 67] width 57 height 13
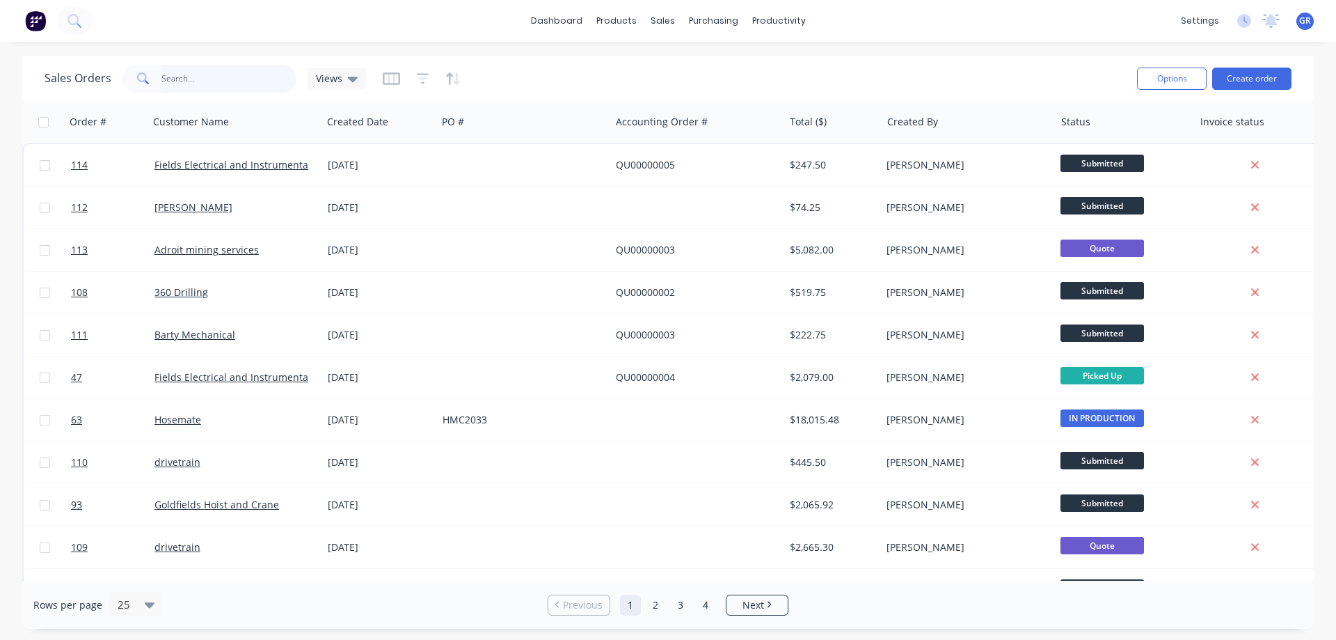
click at [194, 77] on input "text" at bounding box center [229, 79] width 136 height 28
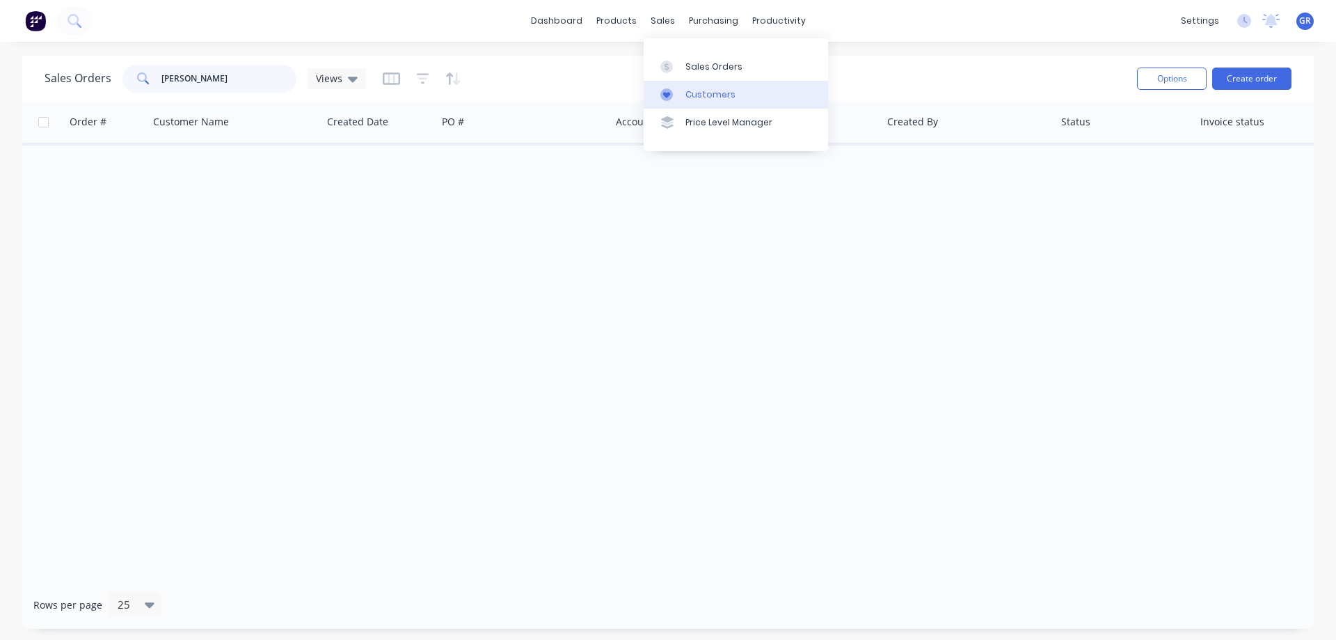
type input "[PERSON_NAME]"
click at [690, 93] on div "Customers" at bounding box center [711, 94] width 50 height 13
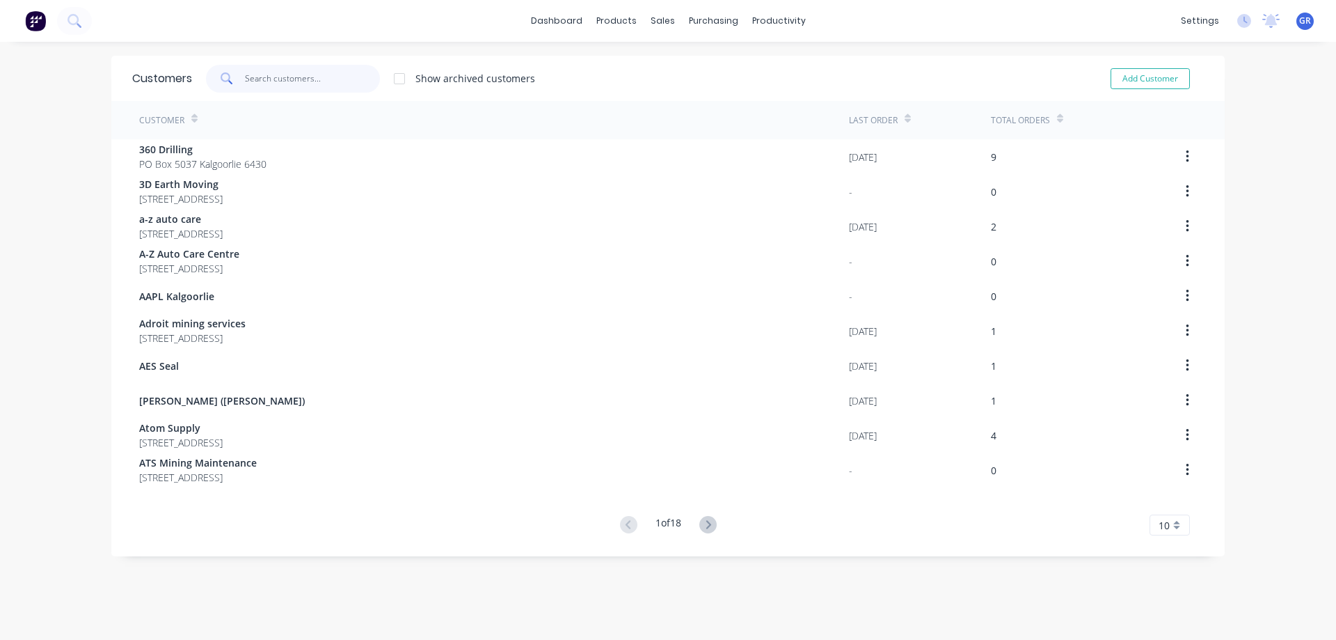
click at [286, 77] on input "text" at bounding box center [313, 79] width 136 height 28
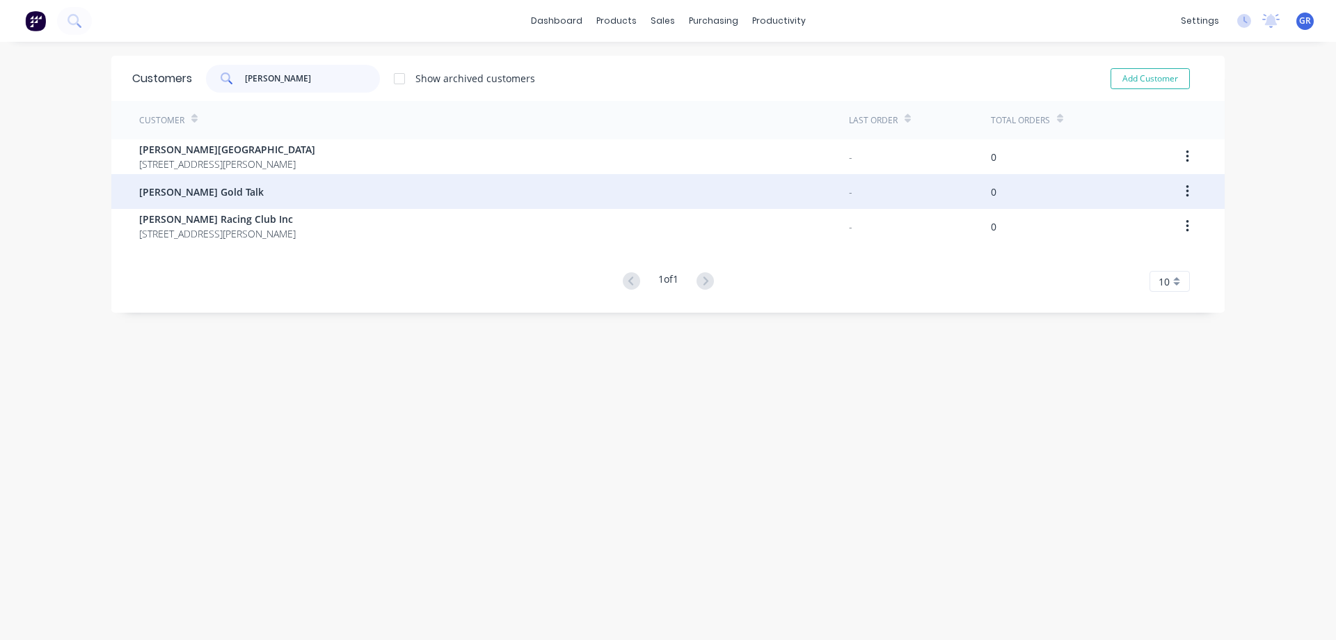
type input "[PERSON_NAME]"
click at [198, 190] on span "[PERSON_NAME] Gold Talk" at bounding box center [201, 191] width 125 height 15
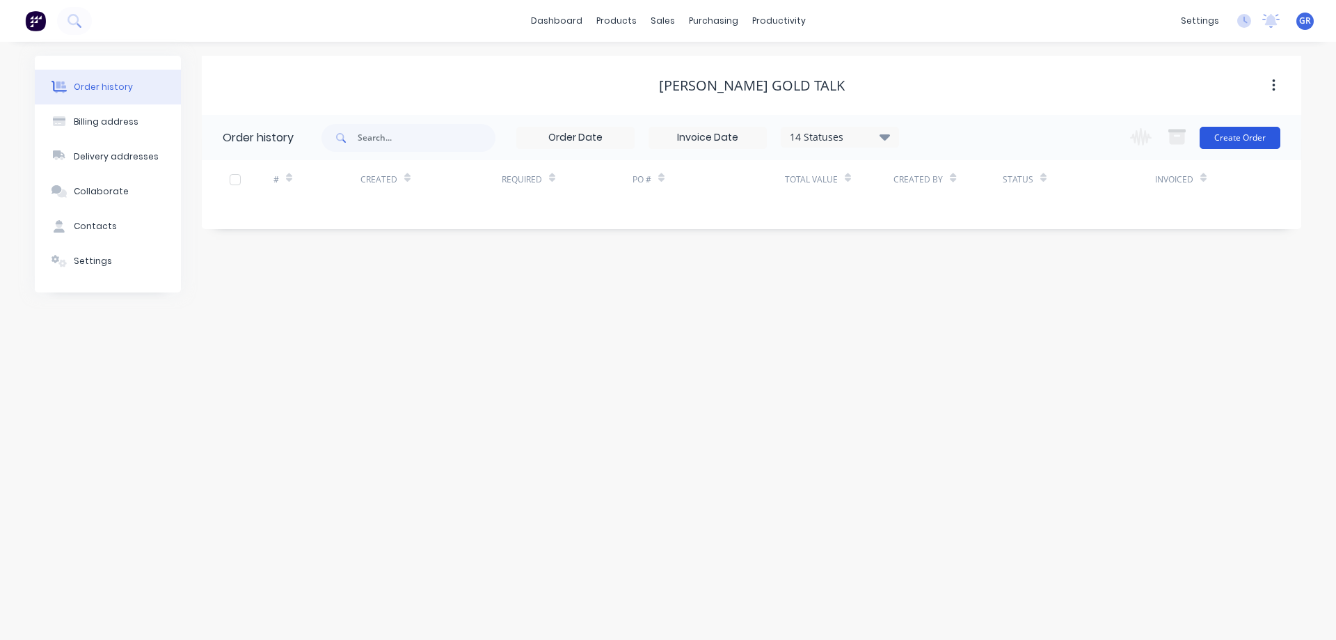
click at [1205, 138] on button "Create Order" at bounding box center [1240, 138] width 81 height 22
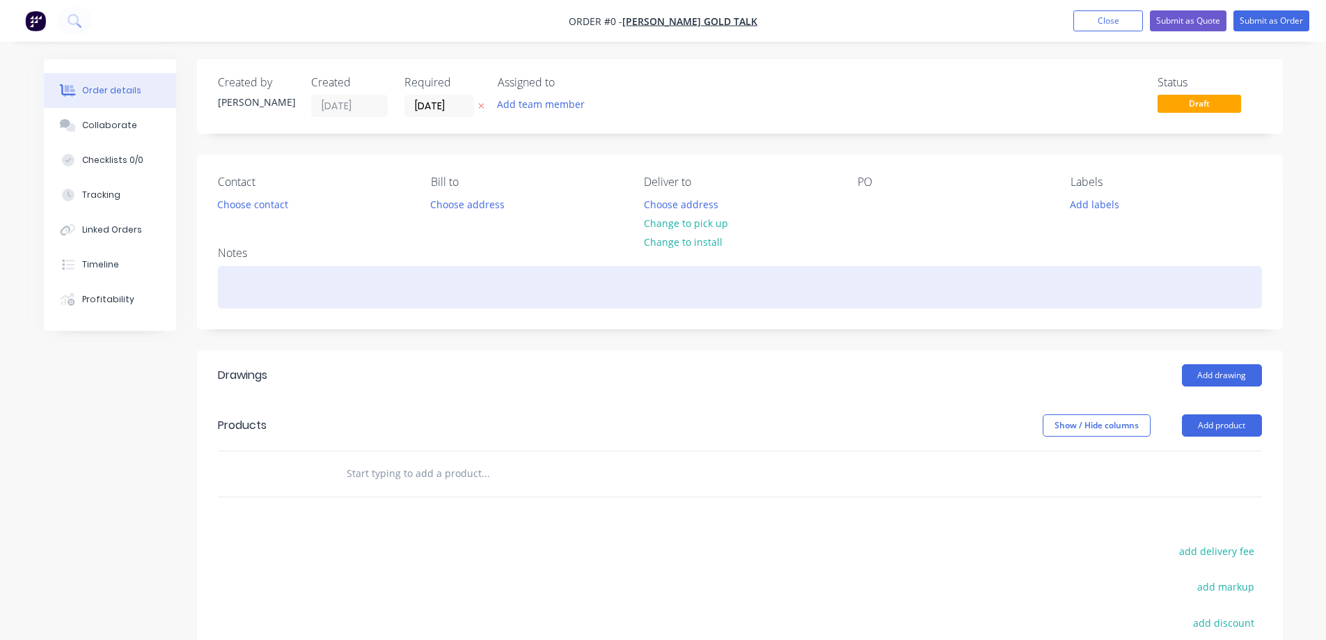
click at [308, 273] on div at bounding box center [740, 287] width 1044 height 42
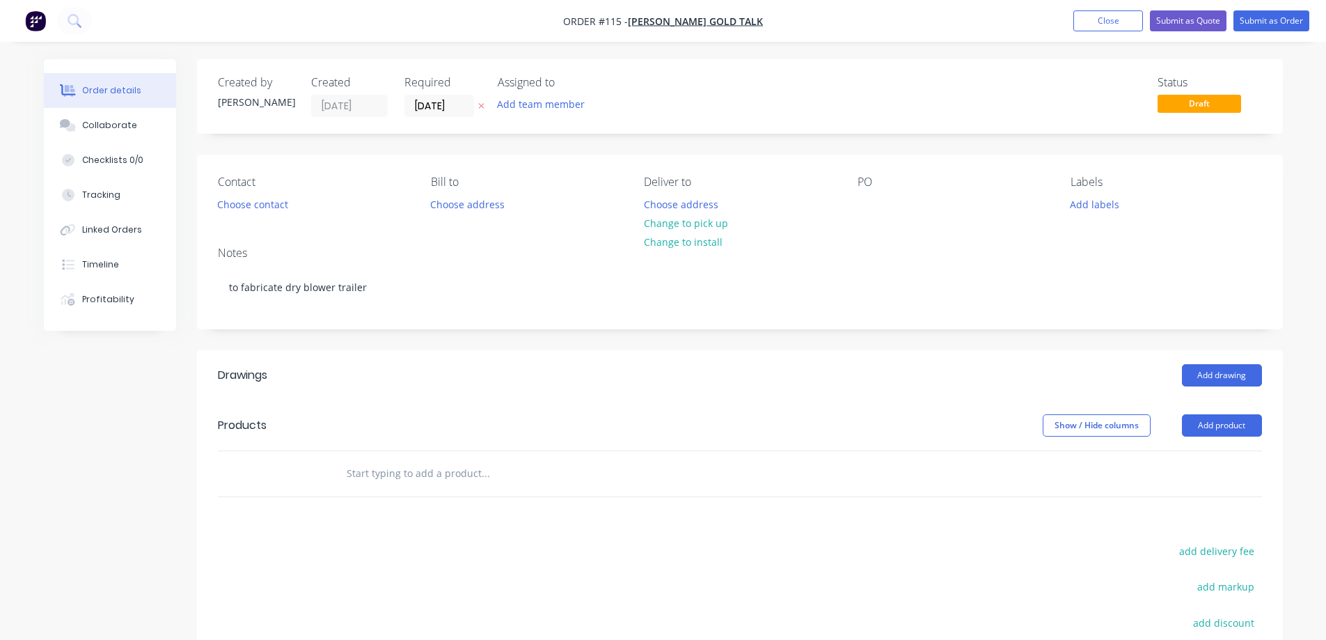
click at [358, 474] on input "text" at bounding box center [485, 473] width 278 height 28
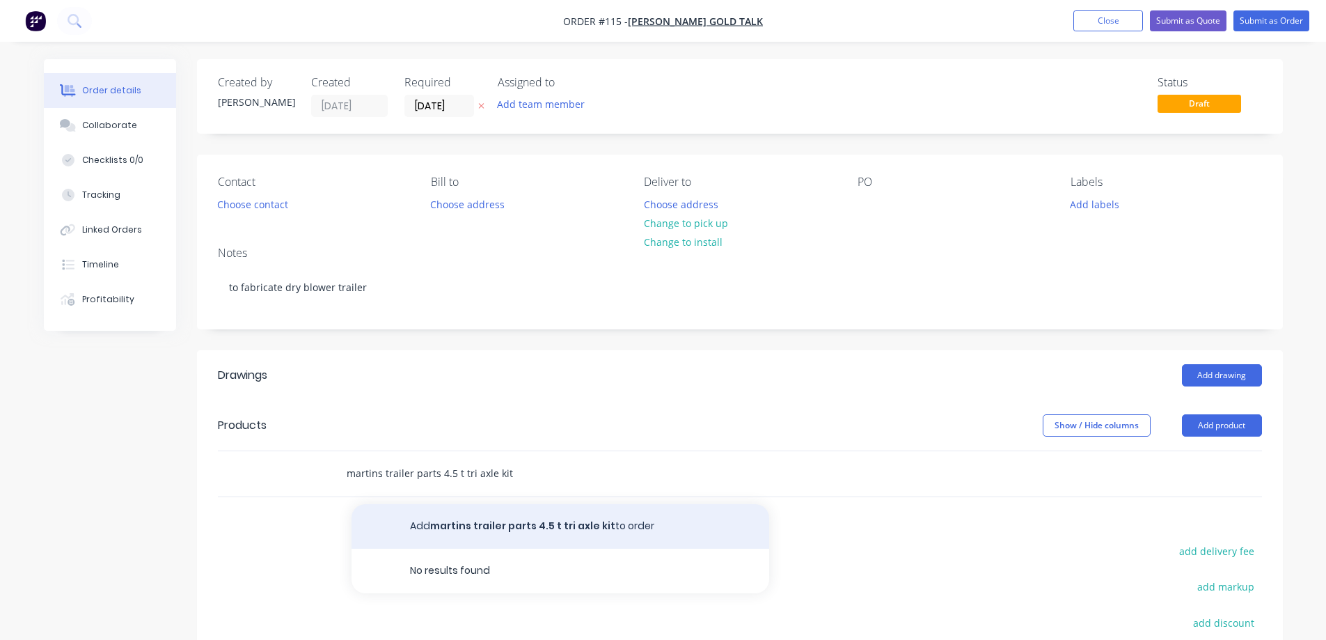
type input "martins trailer parts 4.5 t tri axle kit"
click at [436, 532] on button "Add martins trailer parts 4.5 t tri axle kit to order" at bounding box center [560, 526] width 418 height 45
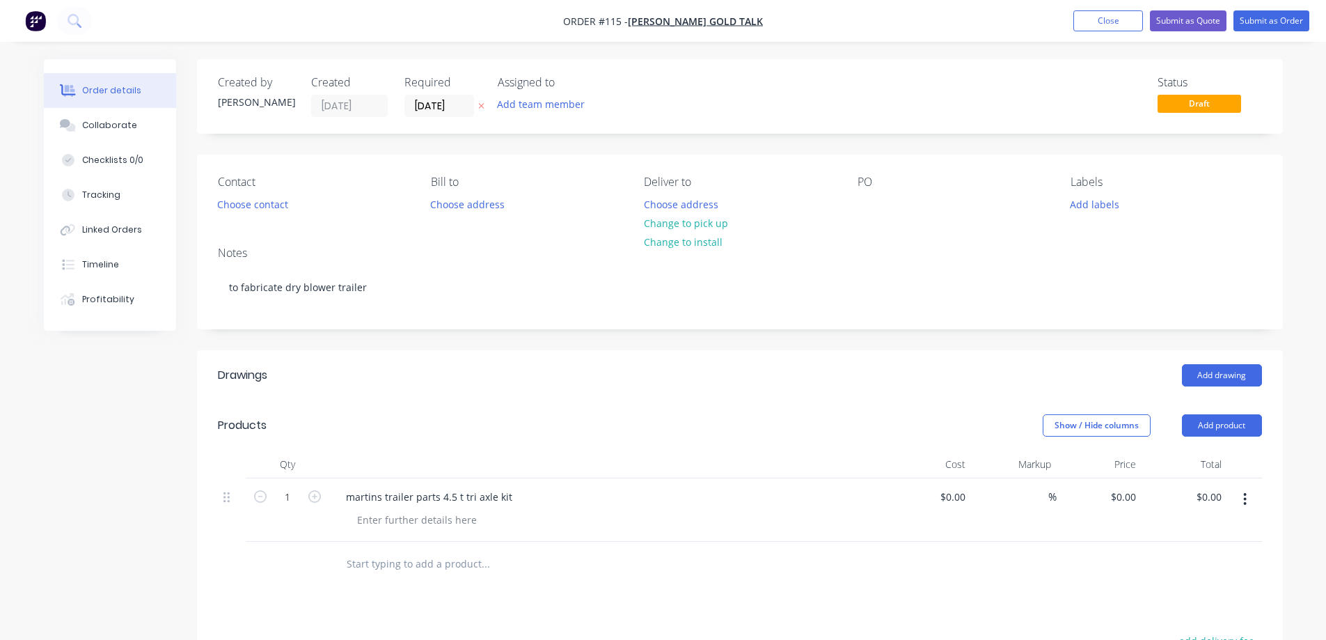
click at [404, 564] on input "text" at bounding box center [485, 564] width 278 height 28
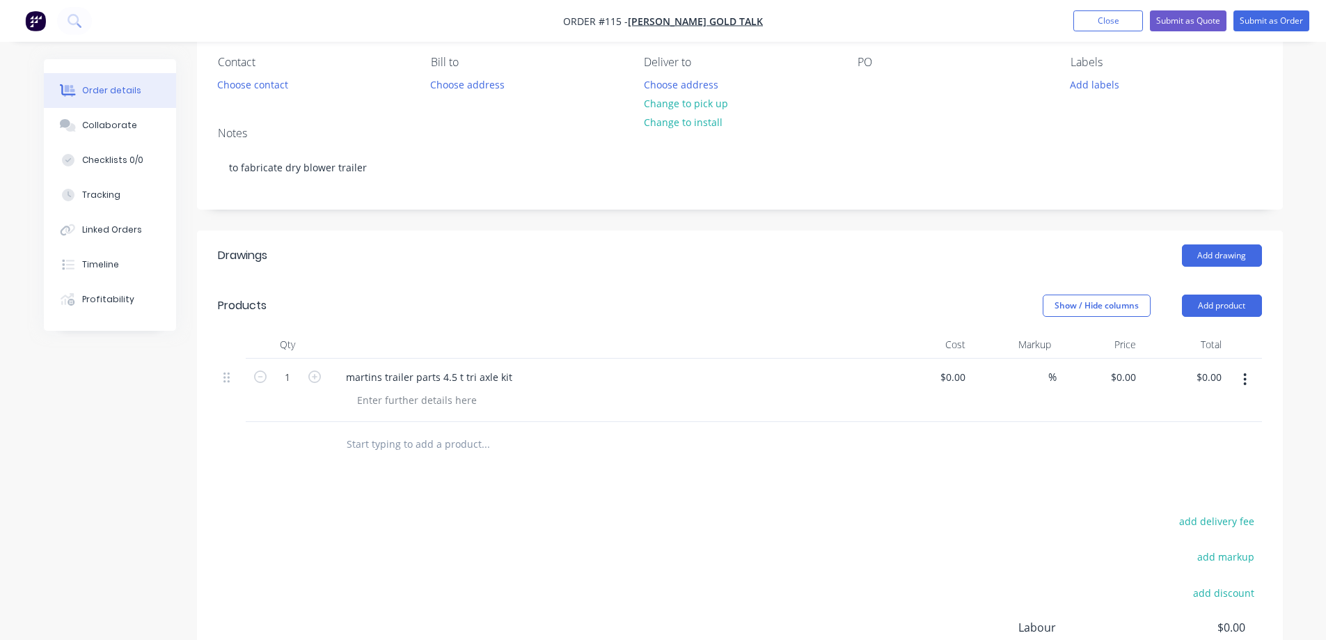
scroll to position [139, 0]
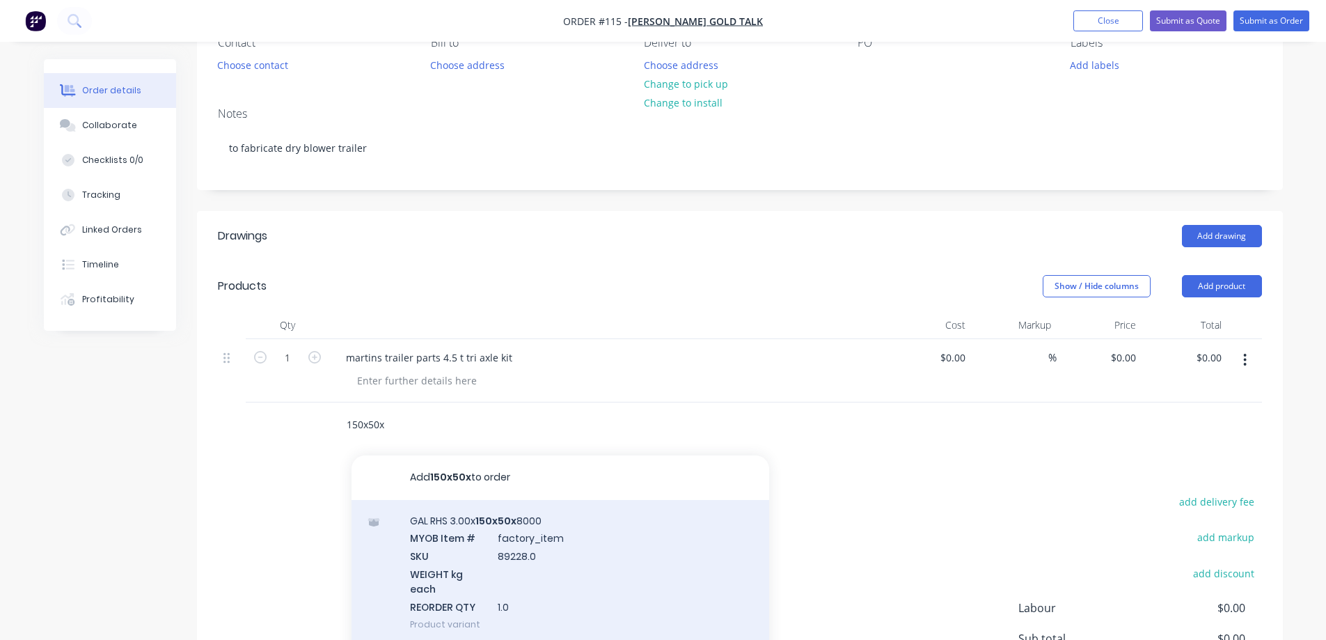
type input "150x50x"
click at [443, 524] on div "GAL RHS 3.00x 150x50x 8000 MYOB Item # factory_item SKU 89228.0 WEIGHT kg each …" at bounding box center [560, 572] width 418 height 145
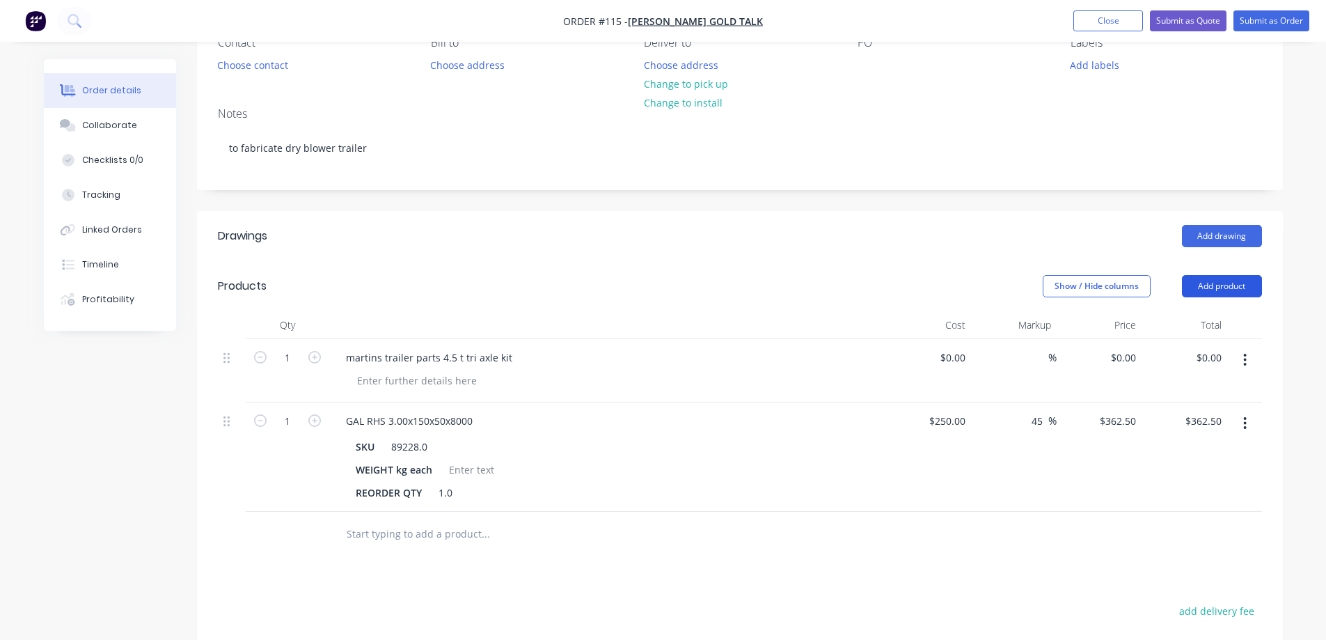
click at [1213, 285] on button "Add product" at bounding box center [1222, 286] width 80 height 22
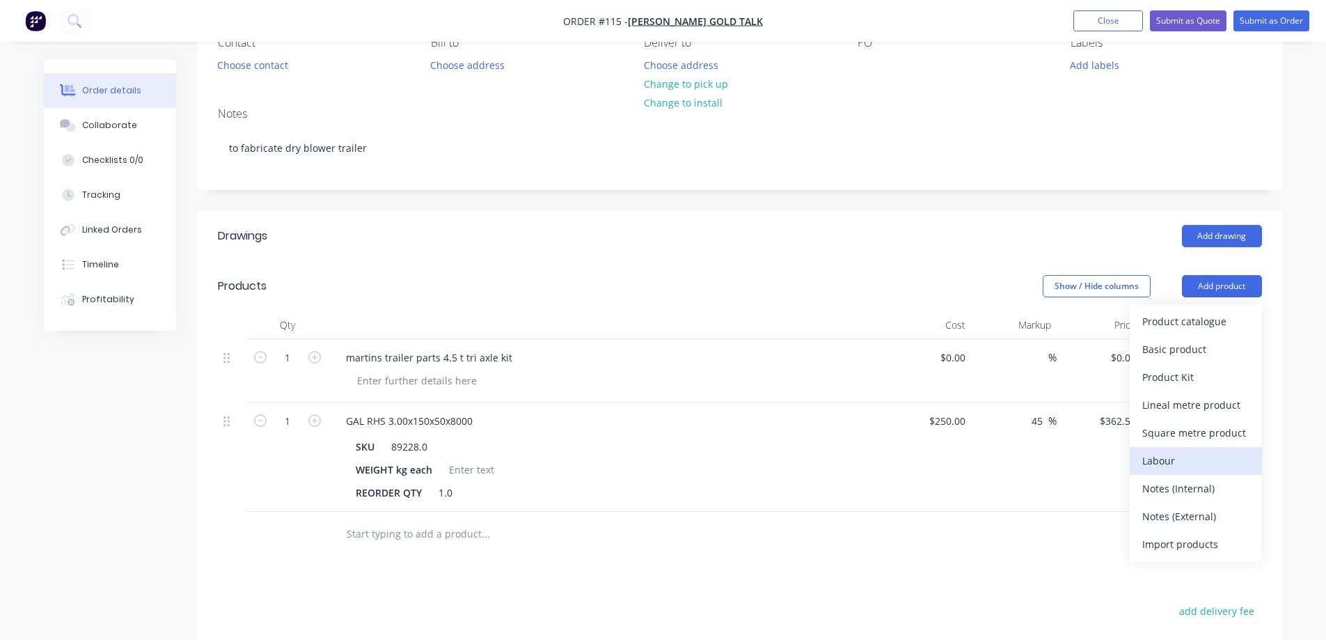
click at [1164, 450] on div "Labour" at bounding box center [1195, 460] width 107 height 20
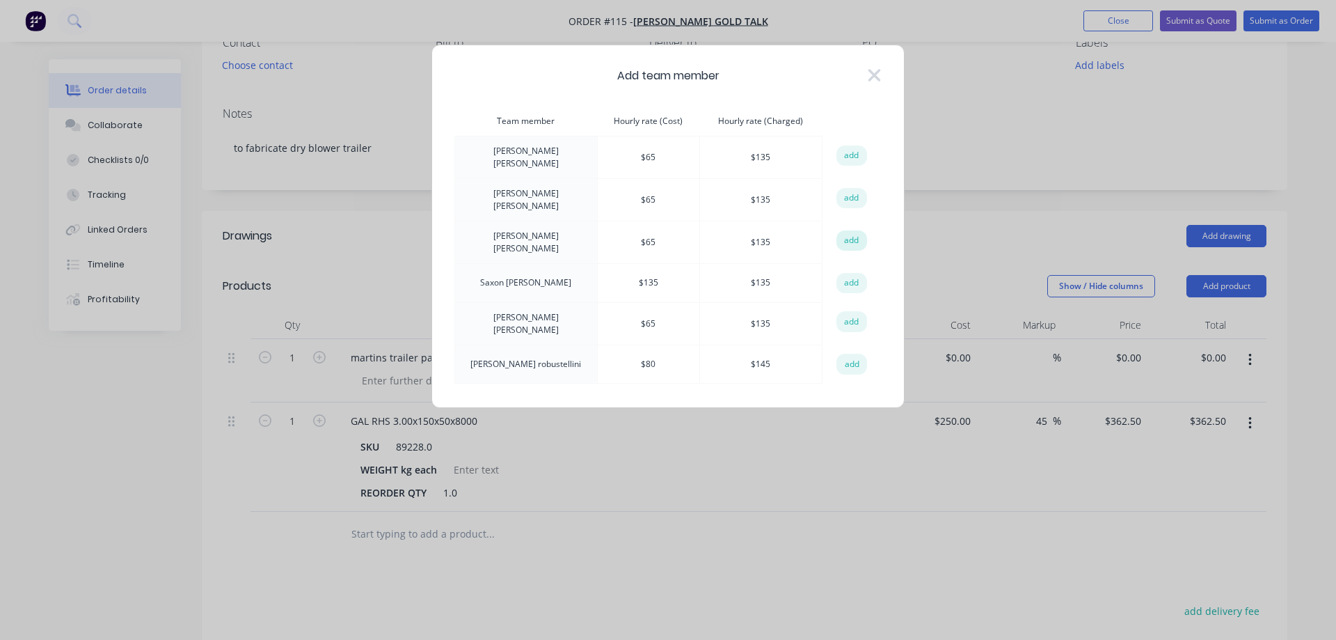
click at [855, 235] on button "add" at bounding box center [852, 240] width 31 height 21
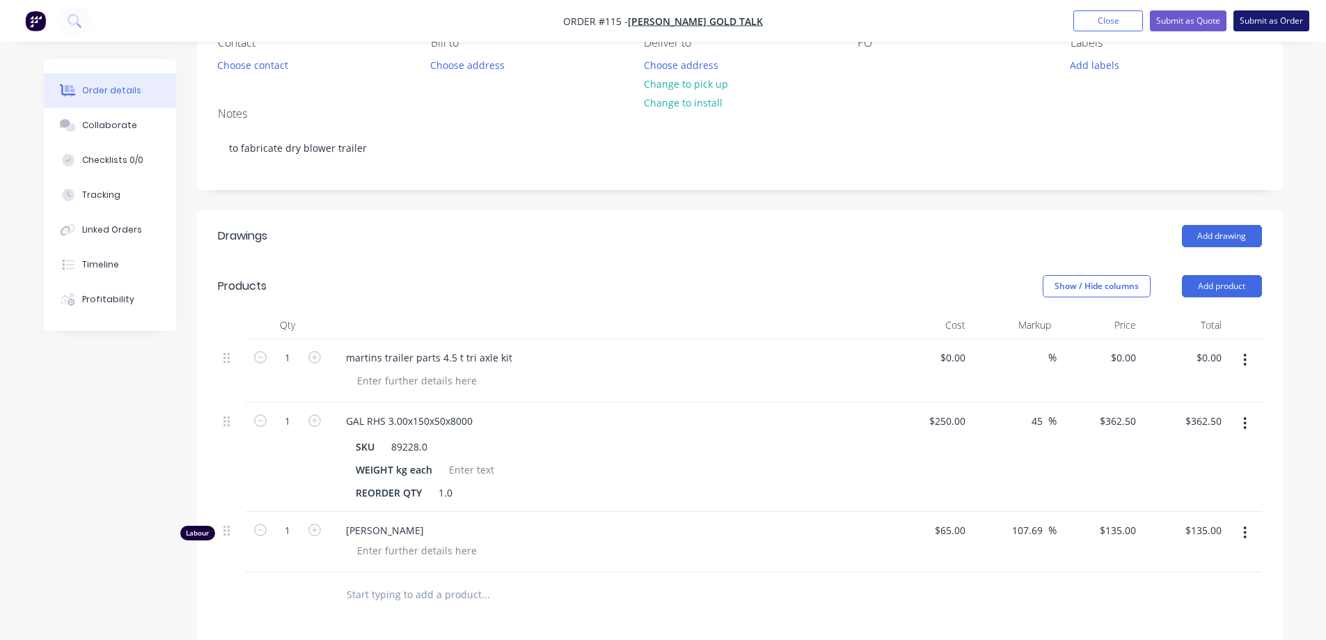
click at [1255, 22] on button "Submit as Order" at bounding box center [1271, 20] width 76 height 21
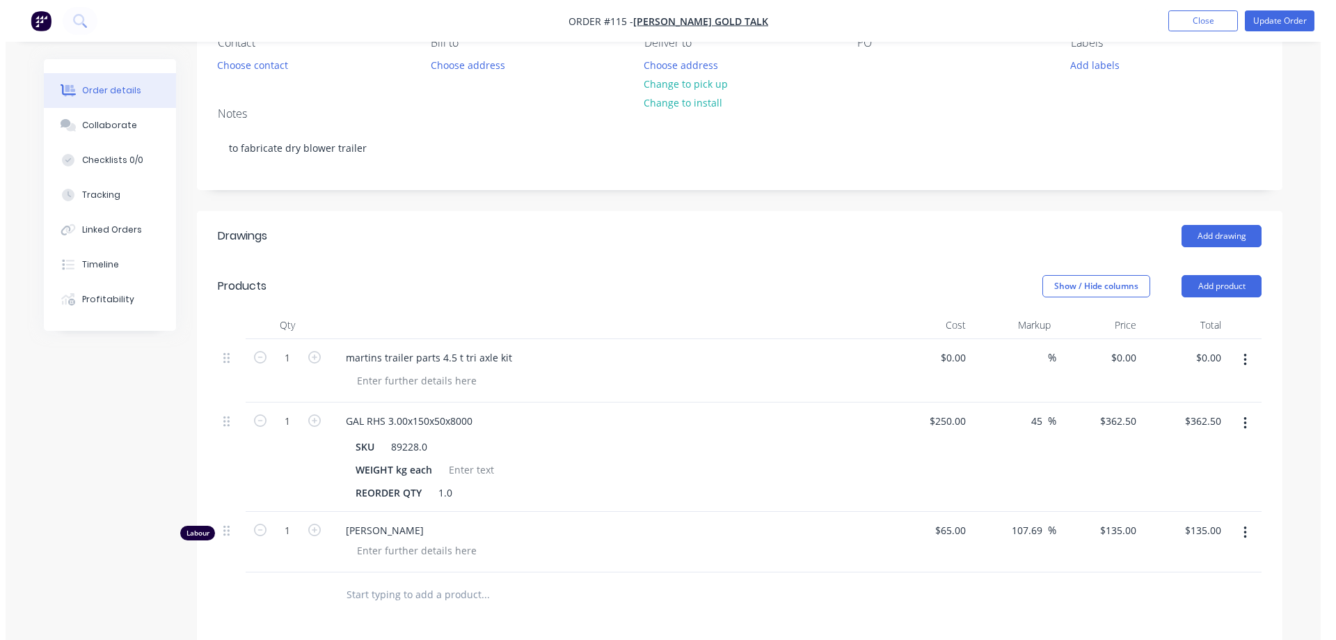
scroll to position [0, 0]
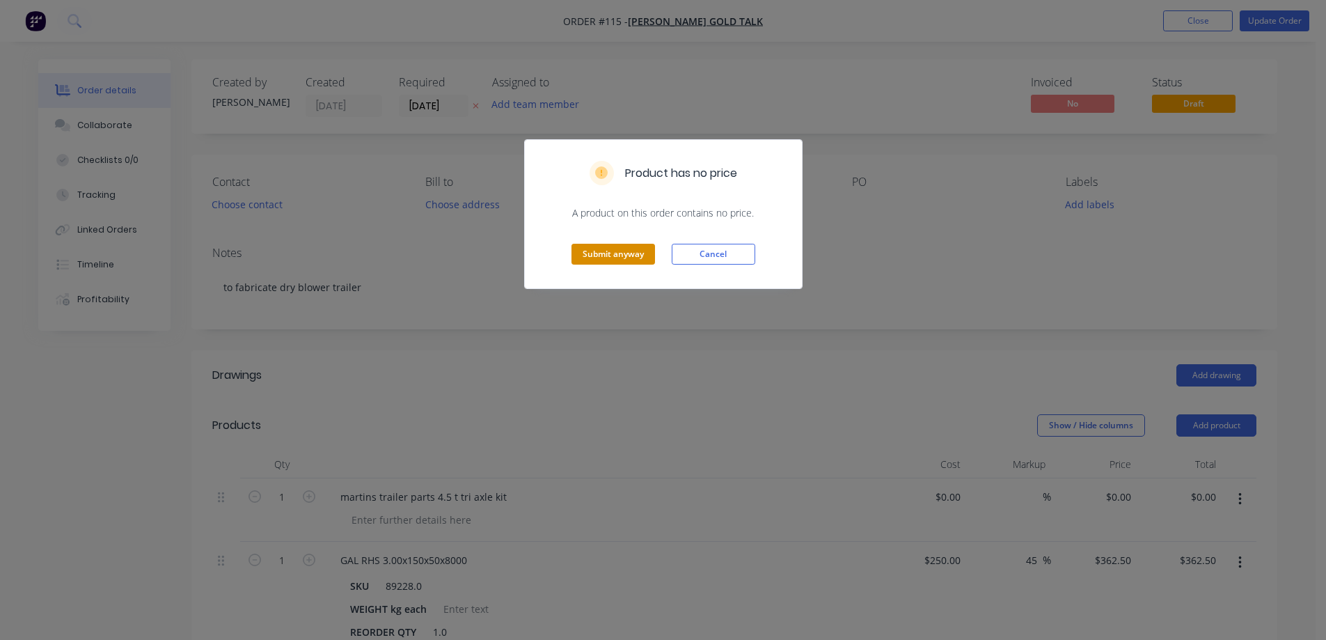
click at [636, 260] on button "Submit anyway" at bounding box center [613, 254] width 84 height 21
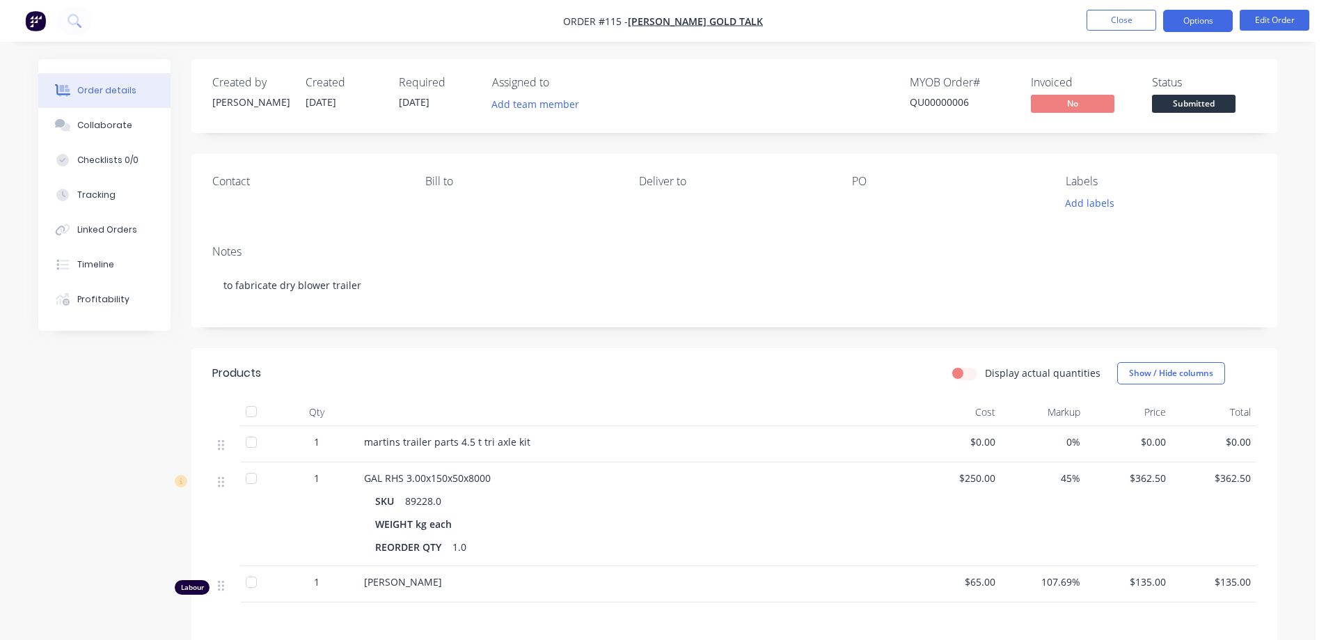
click at [1178, 25] on button "Options" at bounding box center [1198, 21] width 70 height 22
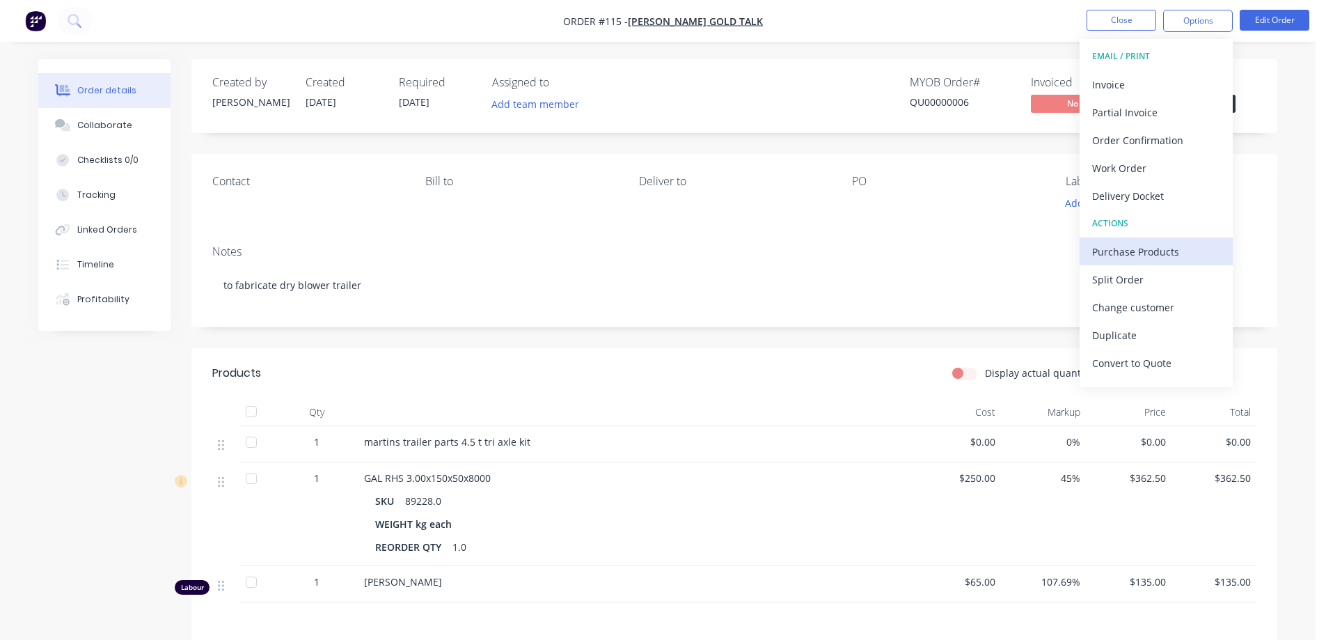
click at [1145, 248] on div "Purchase Products" at bounding box center [1156, 251] width 128 height 20
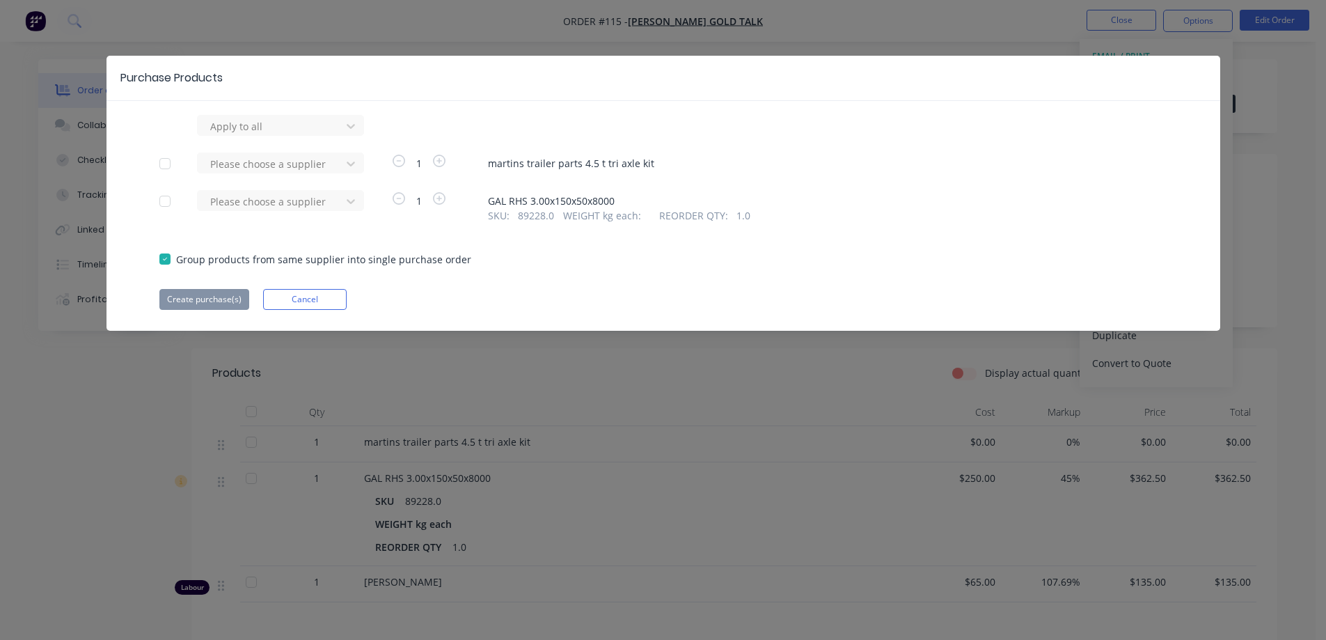
click at [166, 199] on div at bounding box center [165, 201] width 28 height 28
click at [344, 202] on icon at bounding box center [351, 201] width 14 height 14
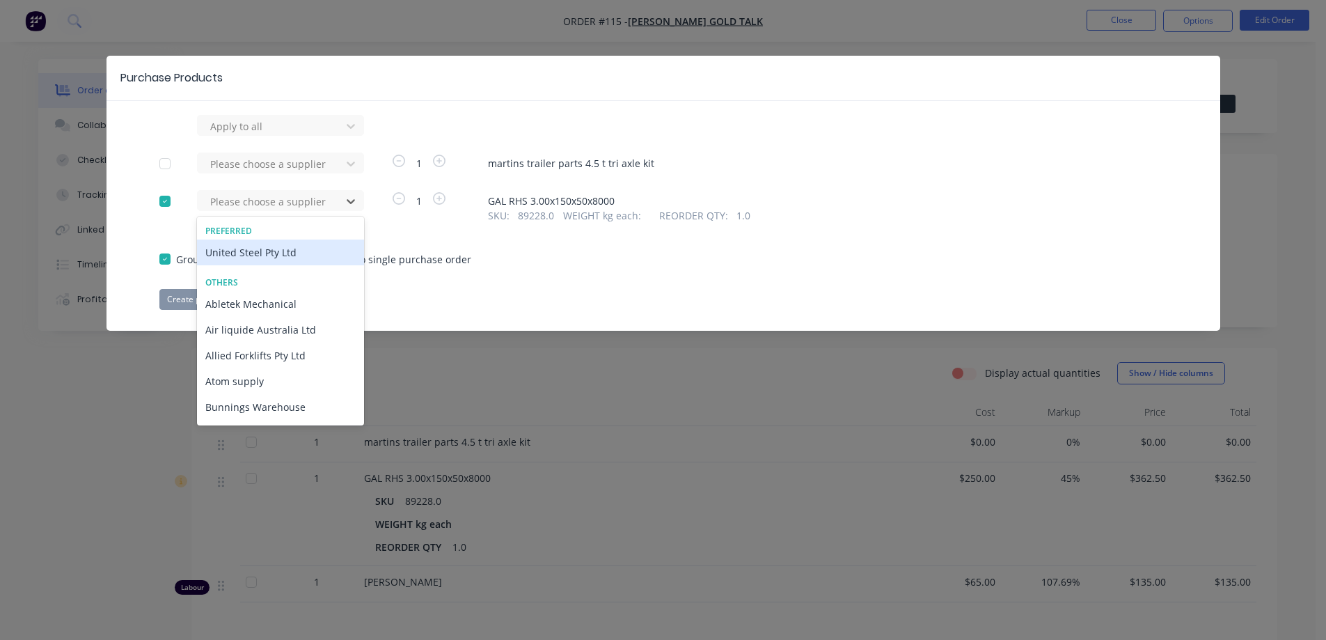
click at [230, 253] on div "United Steel Pty Ltd" at bounding box center [280, 252] width 167 height 26
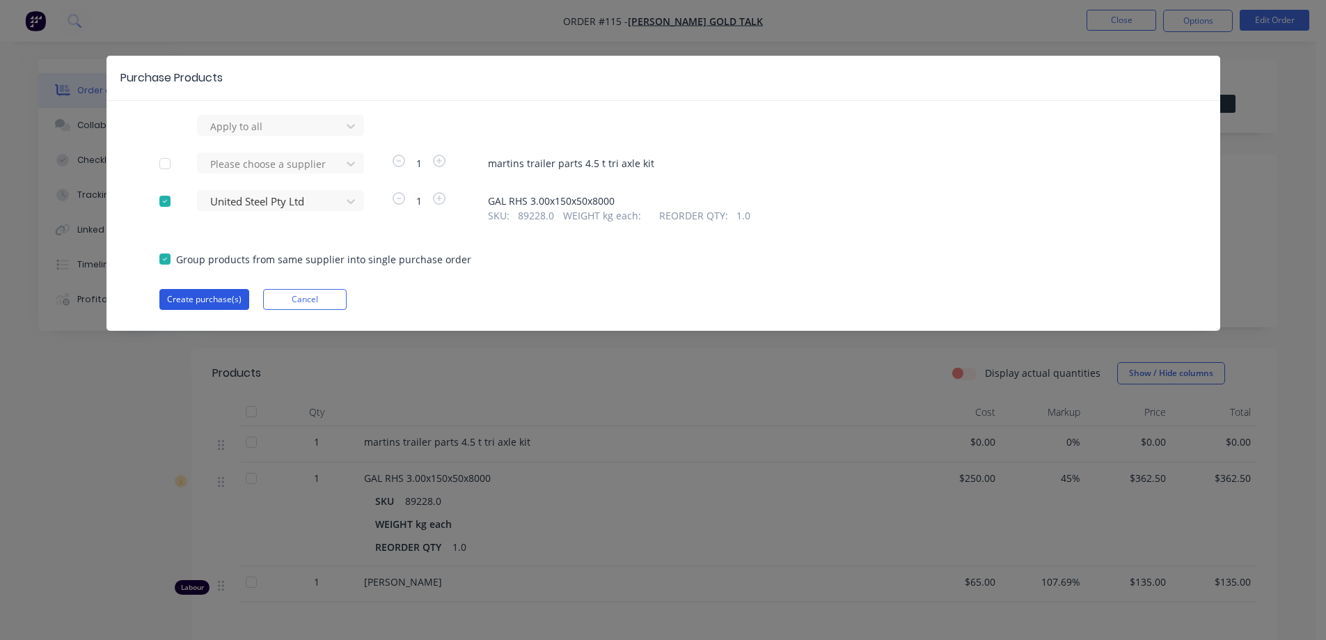
click at [200, 296] on button "Create purchase(s)" at bounding box center [204, 299] width 90 height 21
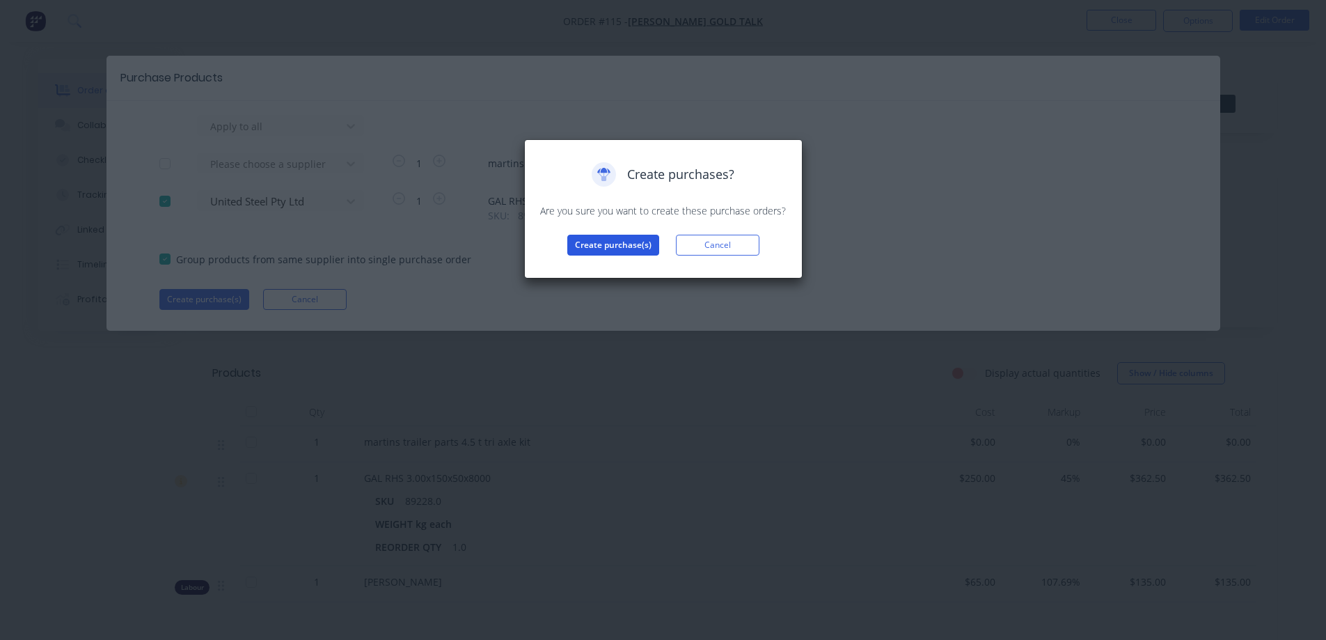
click at [596, 247] on button "Create purchase(s)" at bounding box center [613, 245] width 92 height 21
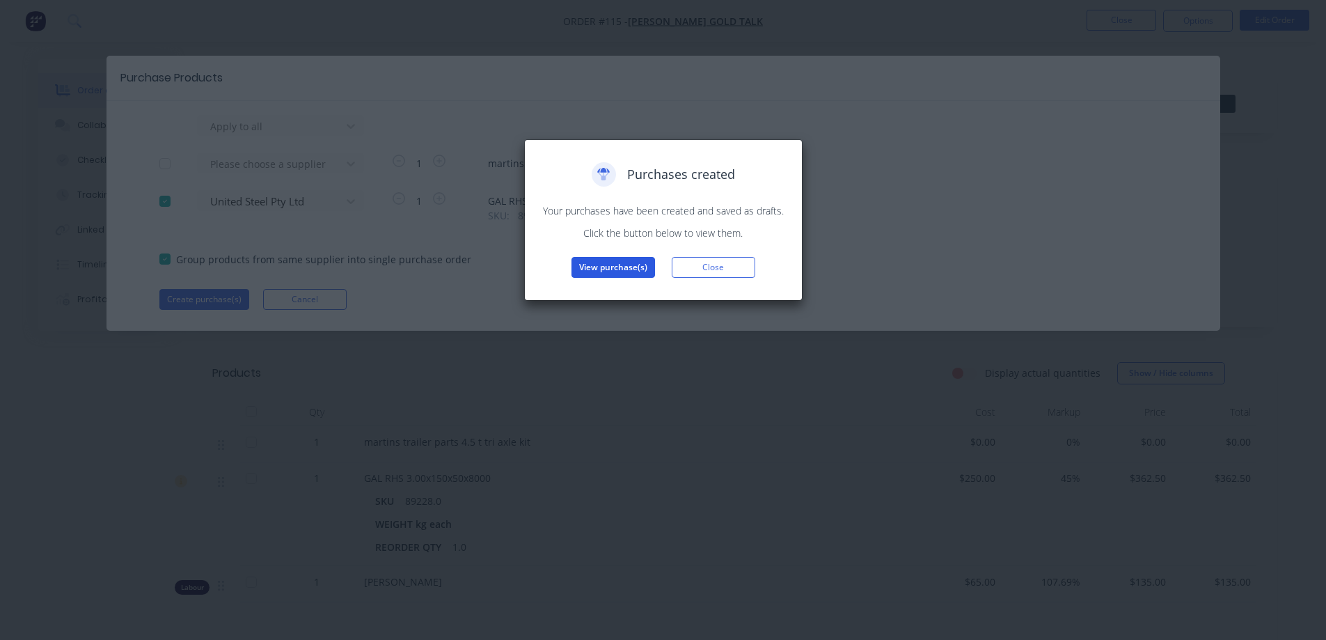
click at [612, 259] on button "View purchase(s)" at bounding box center [613, 267] width 84 height 21
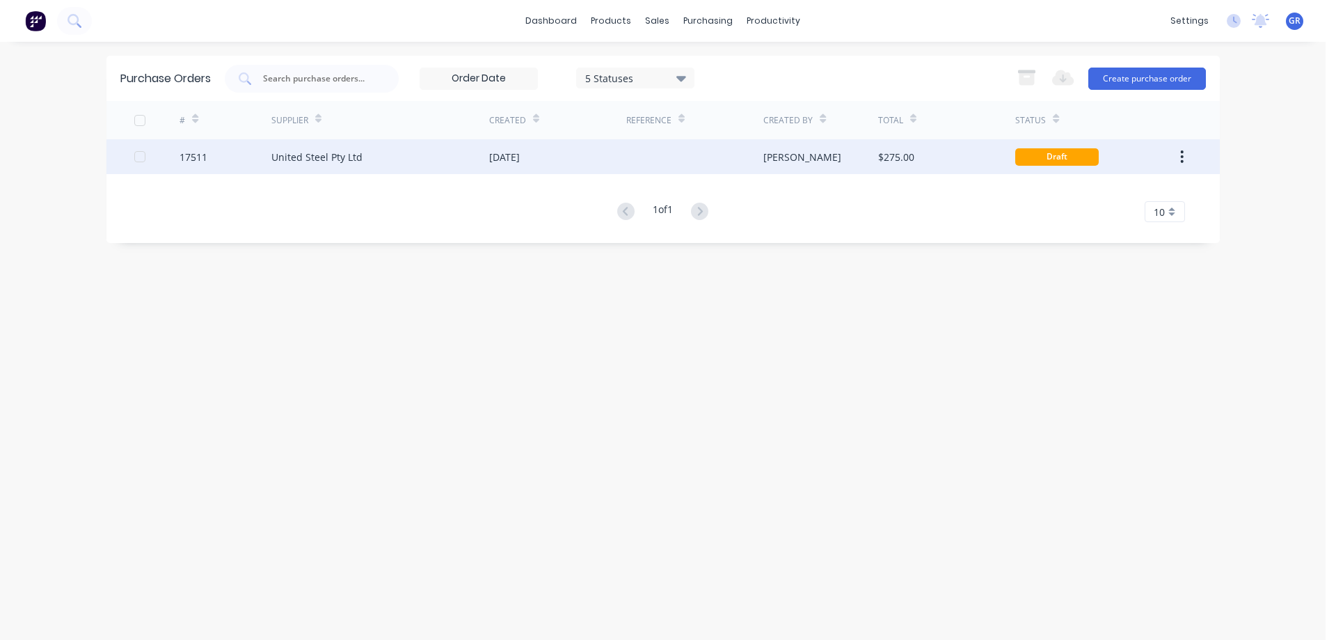
click at [331, 163] on div "United Steel Pty Ltd" at bounding box center [316, 157] width 91 height 15
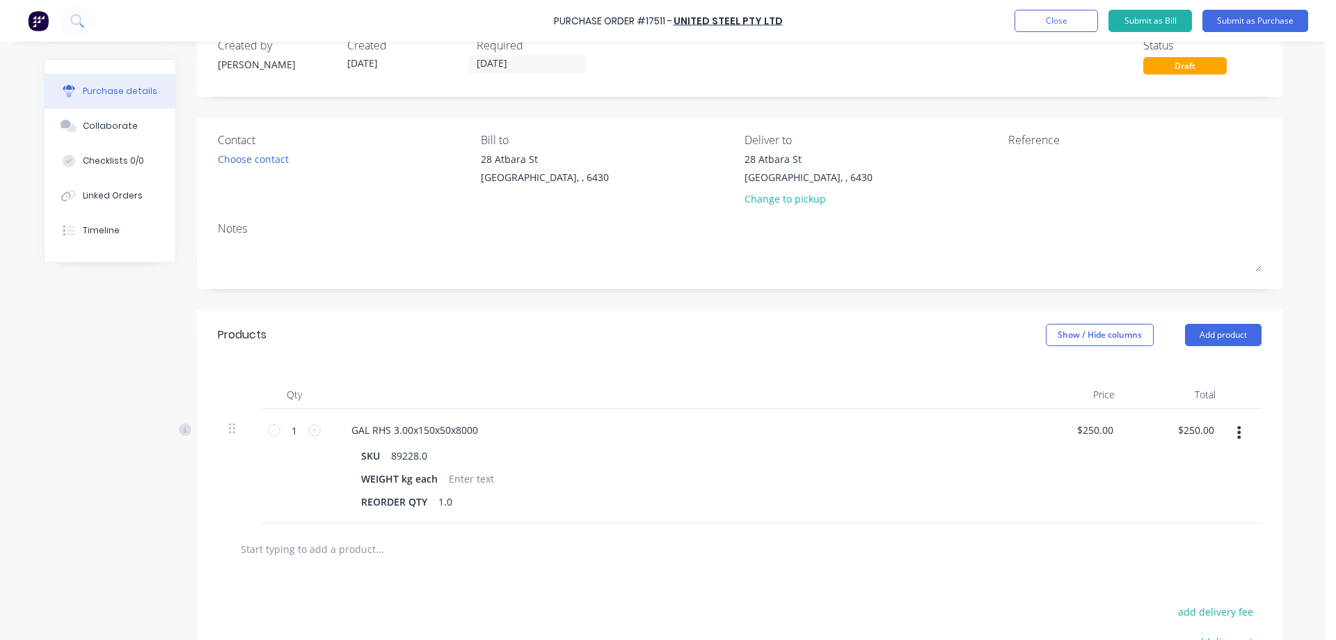
scroll to position [70, 0]
